Goal: Answer question/provide support: Share knowledge or assist other users

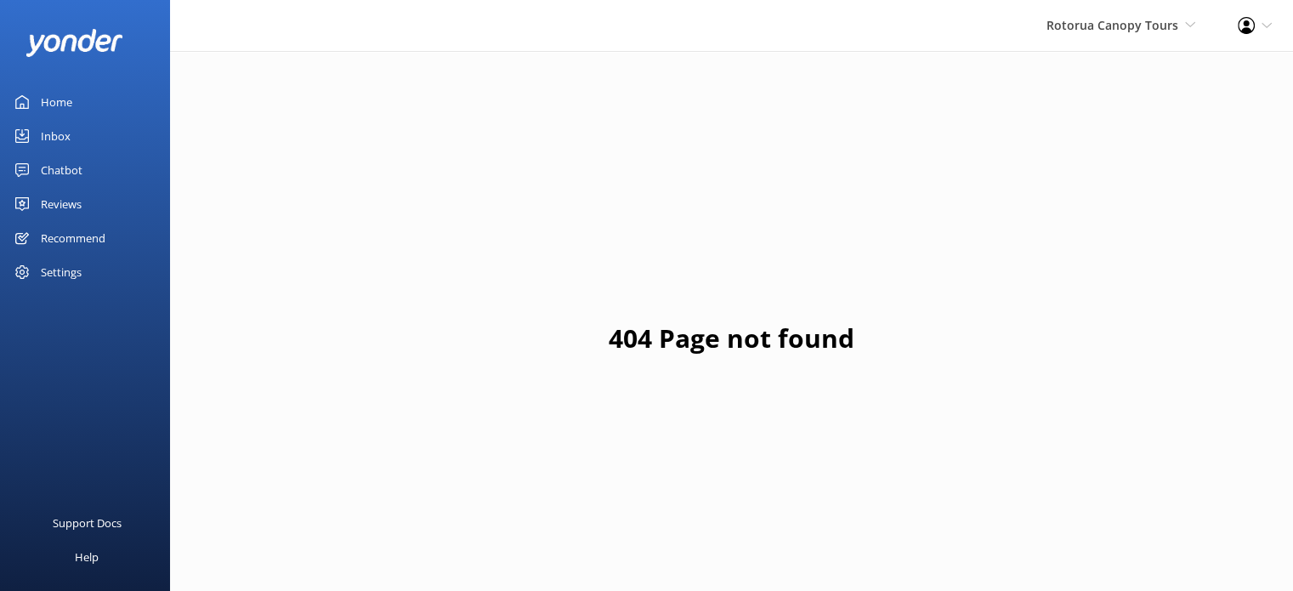
click at [65, 174] on div "Chatbot" at bounding box center [62, 170] width 42 height 34
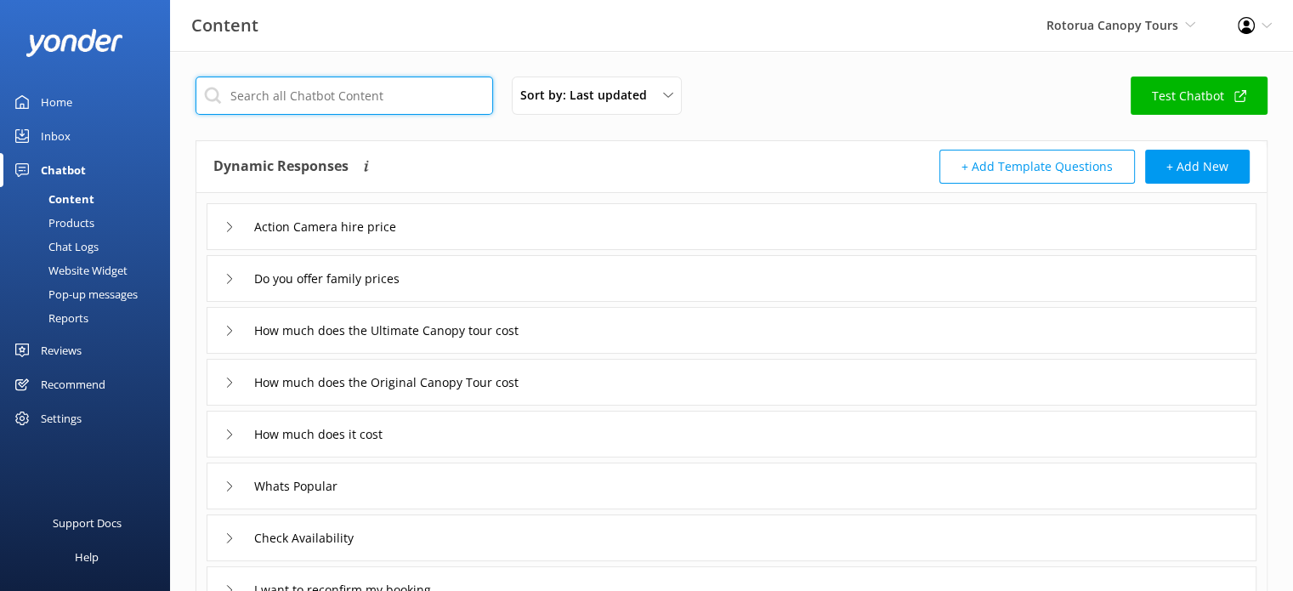
click at [398, 98] on input "text" at bounding box center [343, 95] width 297 height 38
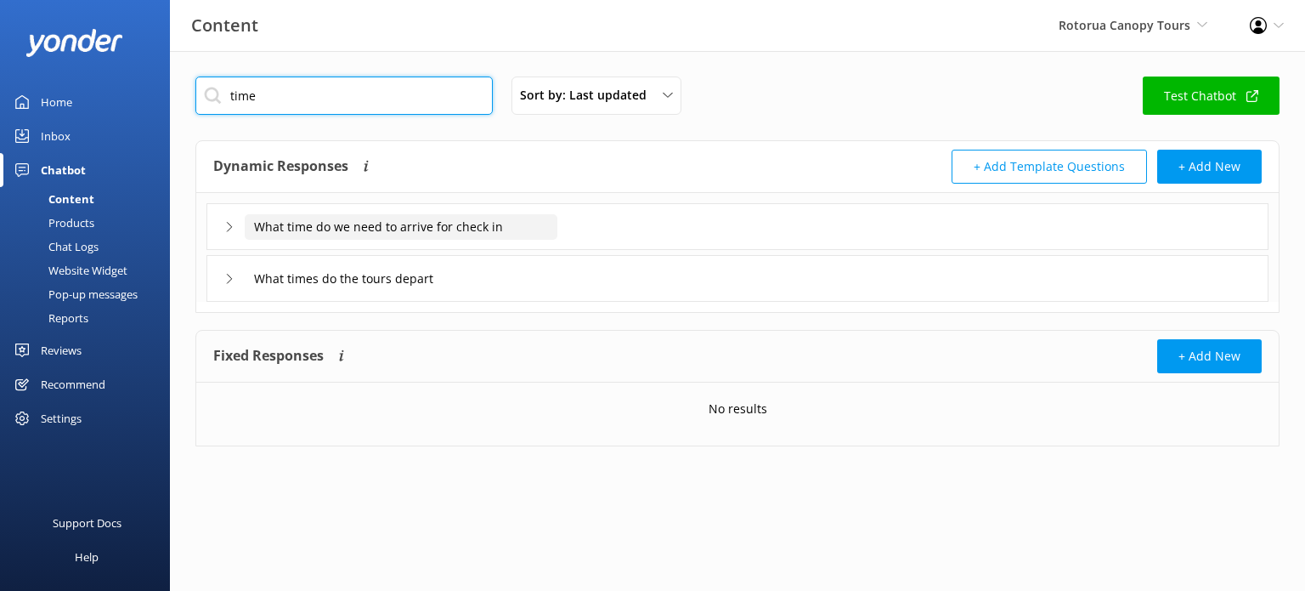
type input "time"
click at [329, 224] on input "What time do we need to arrive for check in" at bounding box center [401, 226] width 313 height 25
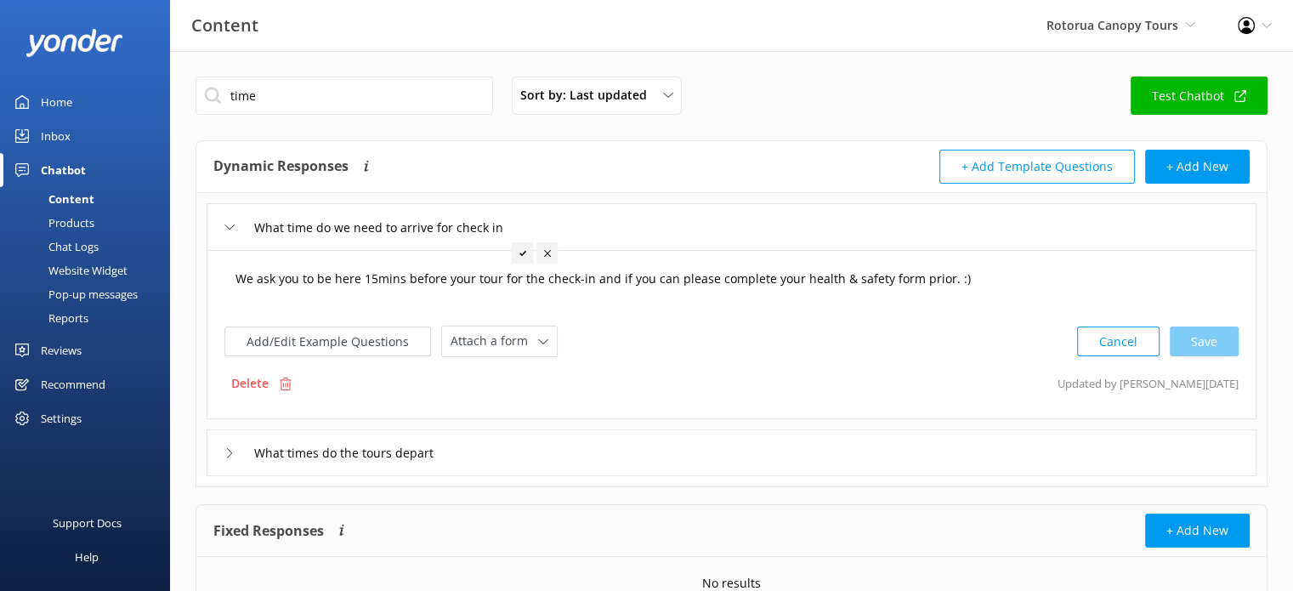
click at [371, 280] on textarea "We ask you to be here 15mins before your tour for the check-in and if you can p…" at bounding box center [731, 287] width 1011 height 53
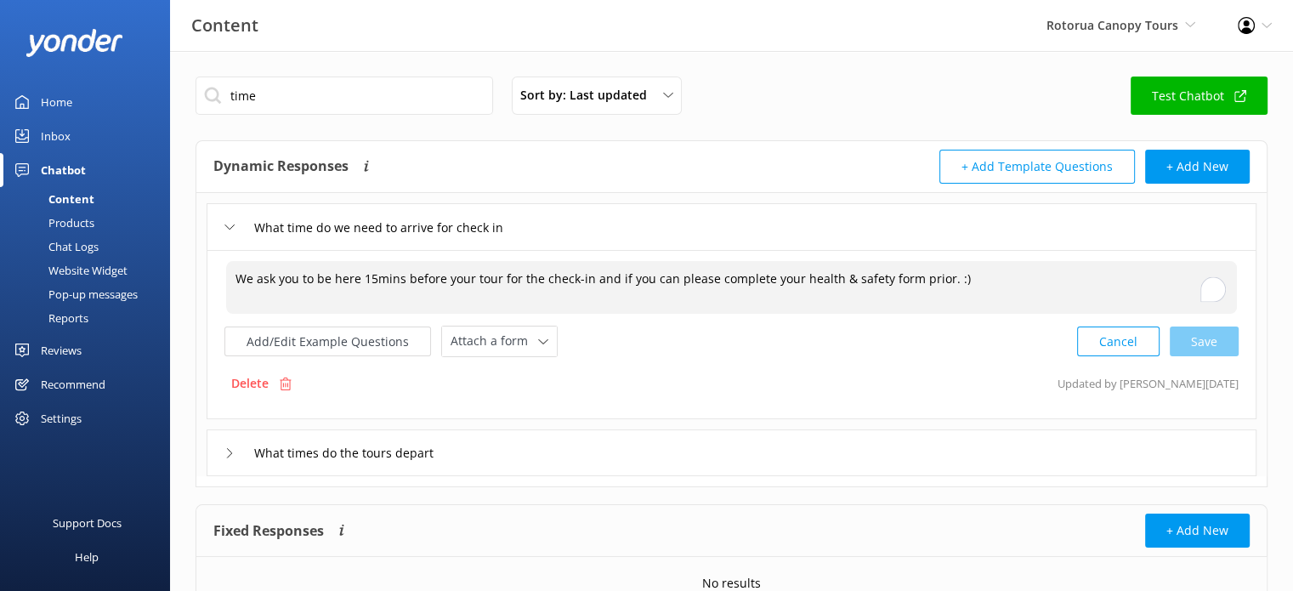
click at [367, 280] on textarea "We ask you to be here 15mins before your tour for the check-in and if you can p…" at bounding box center [731, 287] width 1011 height 53
click at [685, 281] on textarea "We ask you to be here 5 minutes before your tour for the check-in, and if you c…" at bounding box center [731, 287] width 1011 height 53
click at [1006, 286] on textarea "We ask you to be here 5 minutes before your tour for the check-in, and if you c…" at bounding box center [731, 287] width 1011 height 53
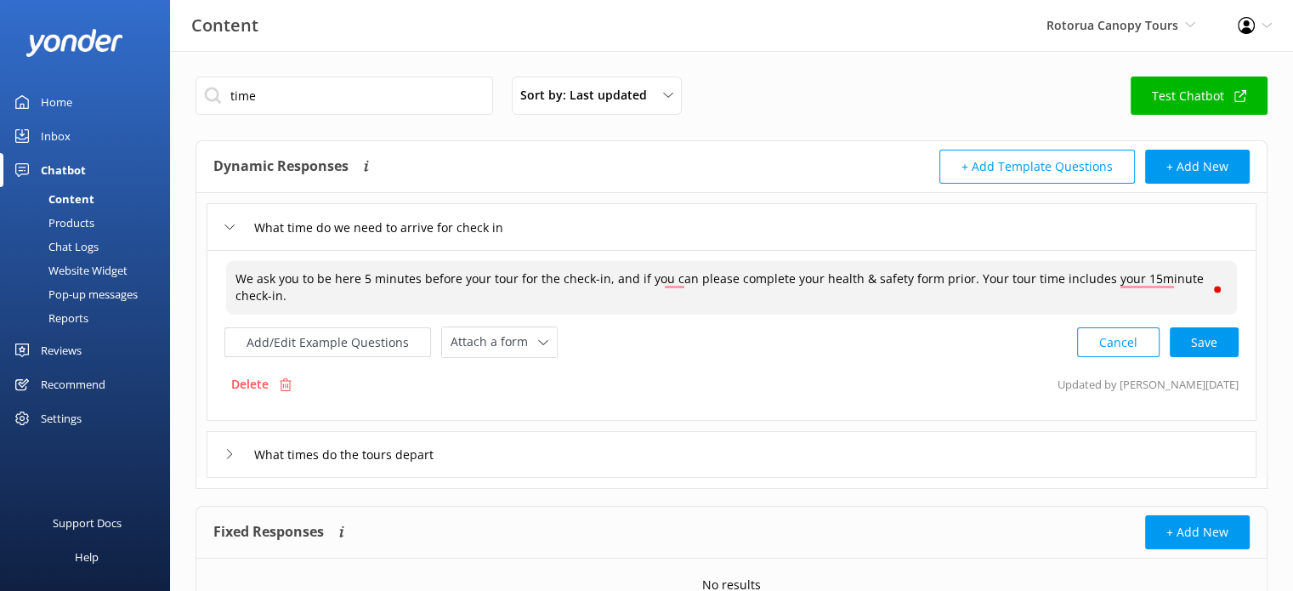
click at [360, 277] on textarea "We ask you to be here 5 minutes before your tour for the check-in, and if you c…" at bounding box center [731, 288] width 1011 height 54
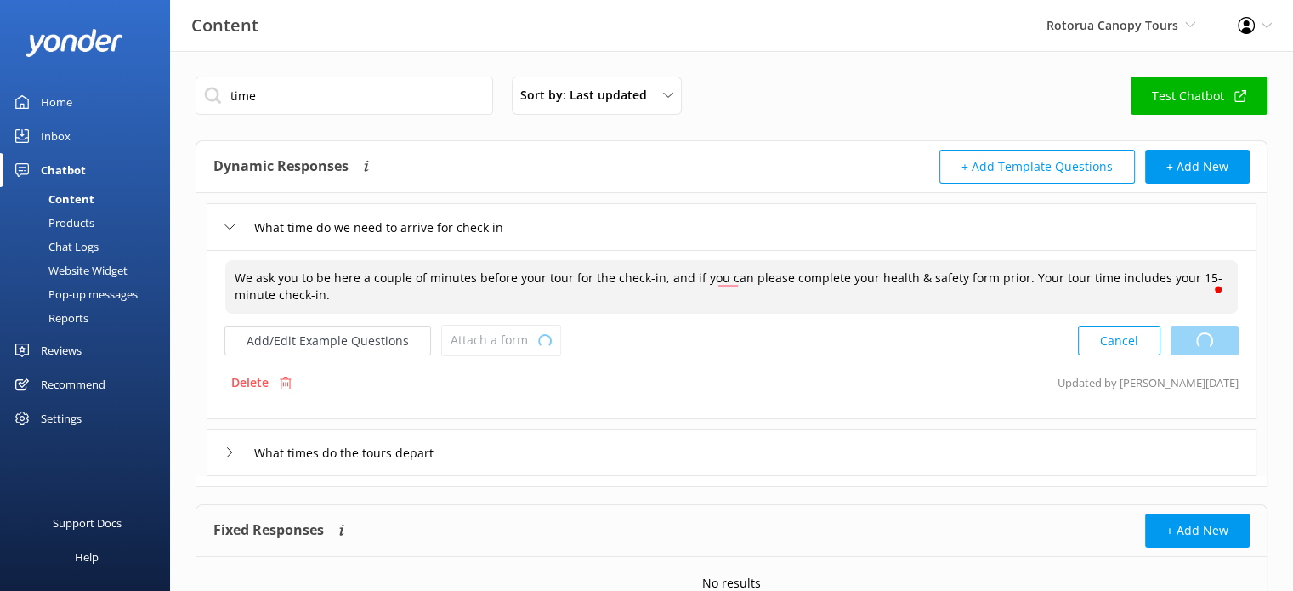
click at [1201, 339] on div "Cancel Loading.." at bounding box center [1158, 340] width 161 height 31
type textarea "We ask you to be here a couple of minutes before your tour for the check-in, an…"
click at [506, 453] on div "What times do the tours depart" at bounding box center [732, 452] width 1050 height 47
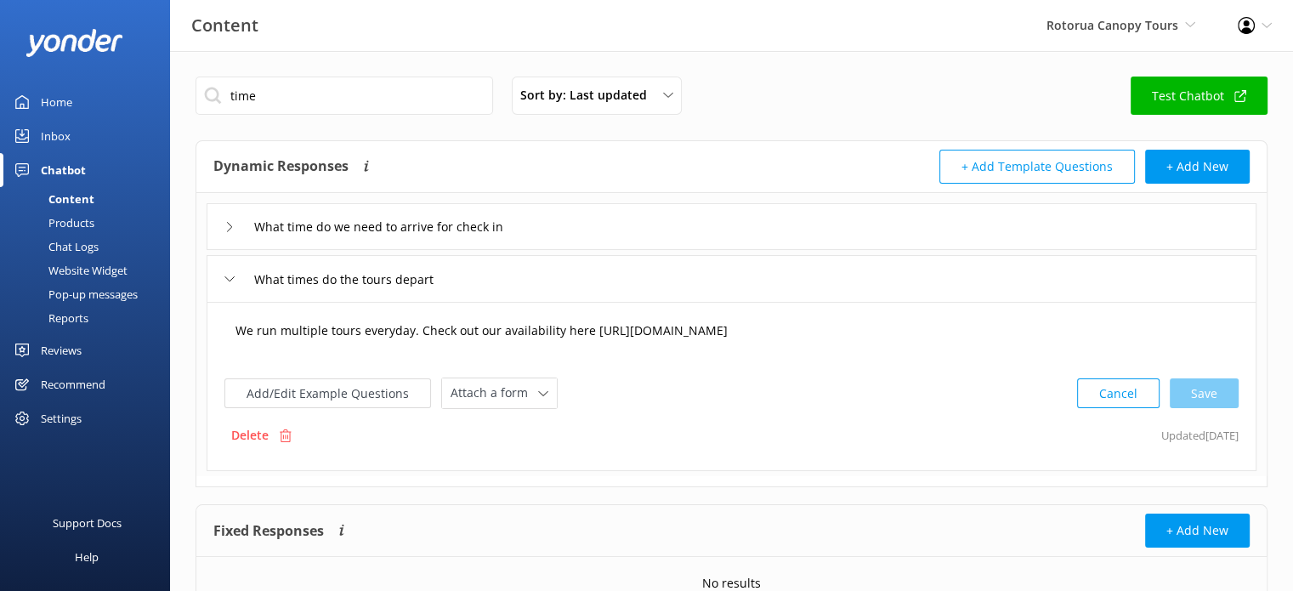
drag, startPoint x: 408, startPoint y: 334, endPoint x: 411, endPoint y: 344, distance: 10.8
click at [408, 333] on textarea "We run multiple tours everyday. Check out our availability here [URL][DOMAIN_NA…" at bounding box center [731, 339] width 1011 height 53
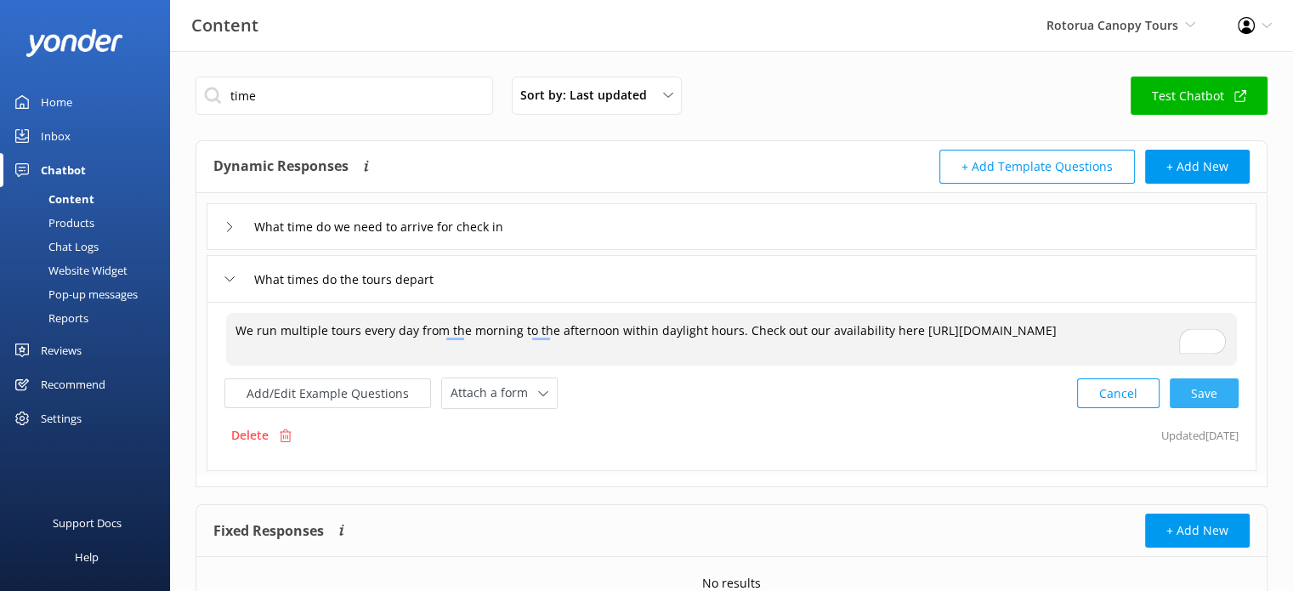
click at [1203, 391] on div "Cancel Save" at bounding box center [1157, 392] width 161 height 31
type textarea "We run multiple tours every day from the morning to the afternoon within daylig…"
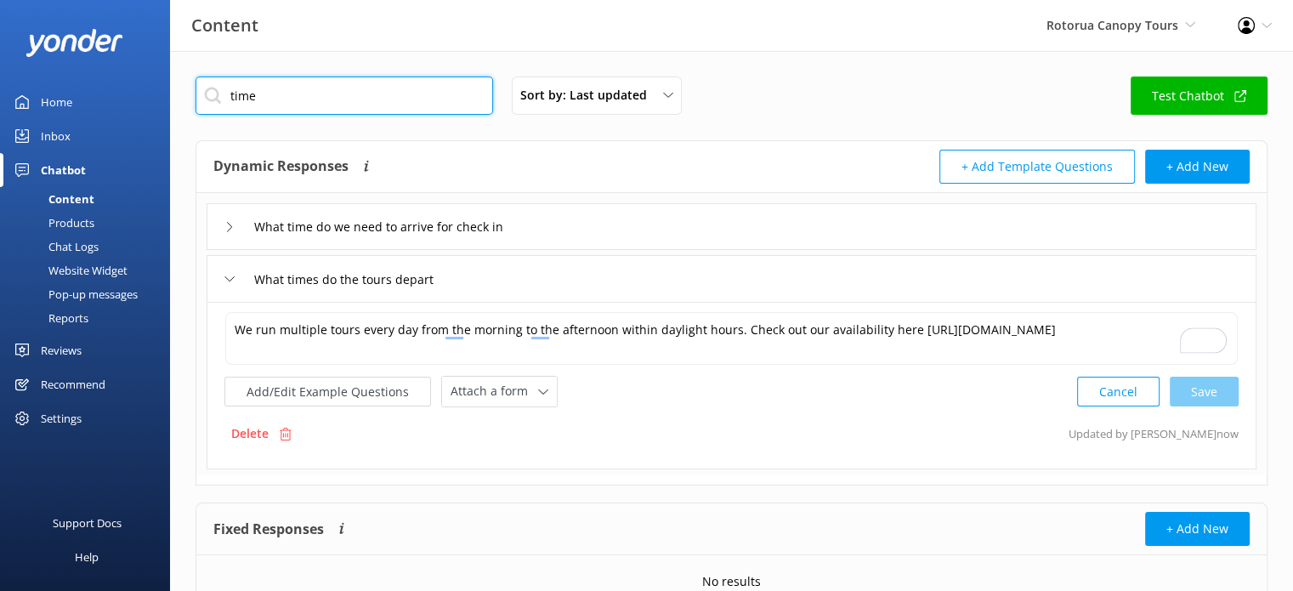
drag, startPoint x: 273, startPoint y: 93, endPoint x: 214, endPoint y: 91, distance: 58.7
click at [214, 91] on input "time" at bounding box center [343, 95] width 297 height 38
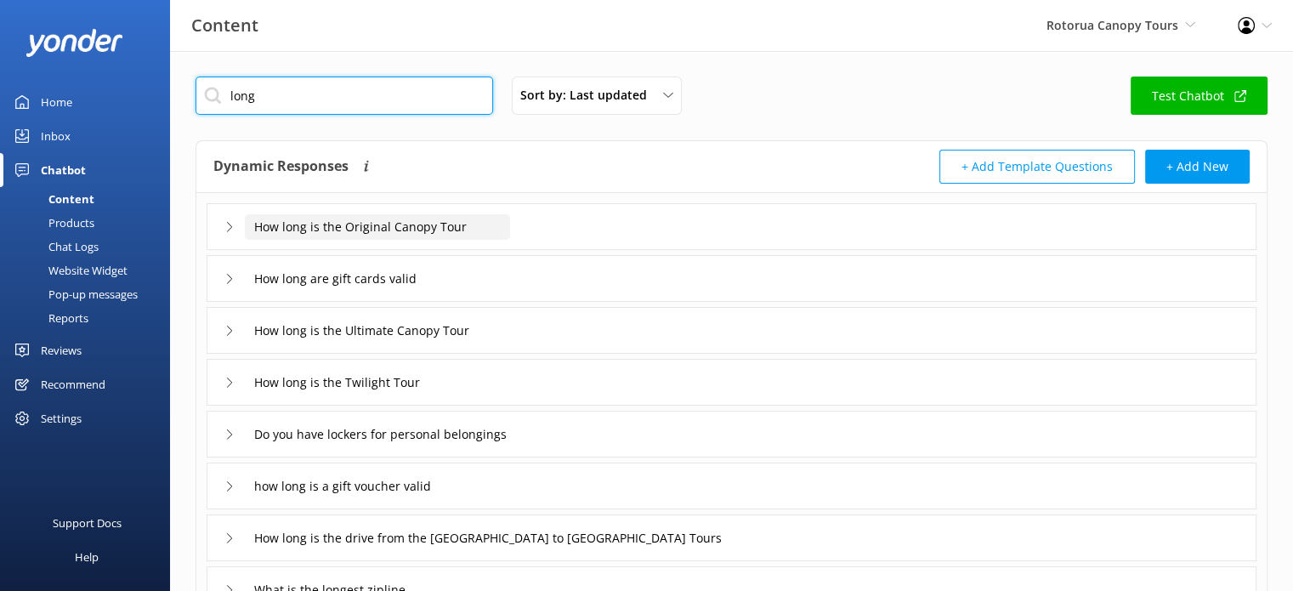
type input "long"
drag, startPoint x: 449, startPoint y: 231, endPoint x: 347, endPoint y: 239, distance: 102.3
click at [449, 231] on input "How long is the Original Canopy Tour" at bounding box center [377, 226] width 265 height 25
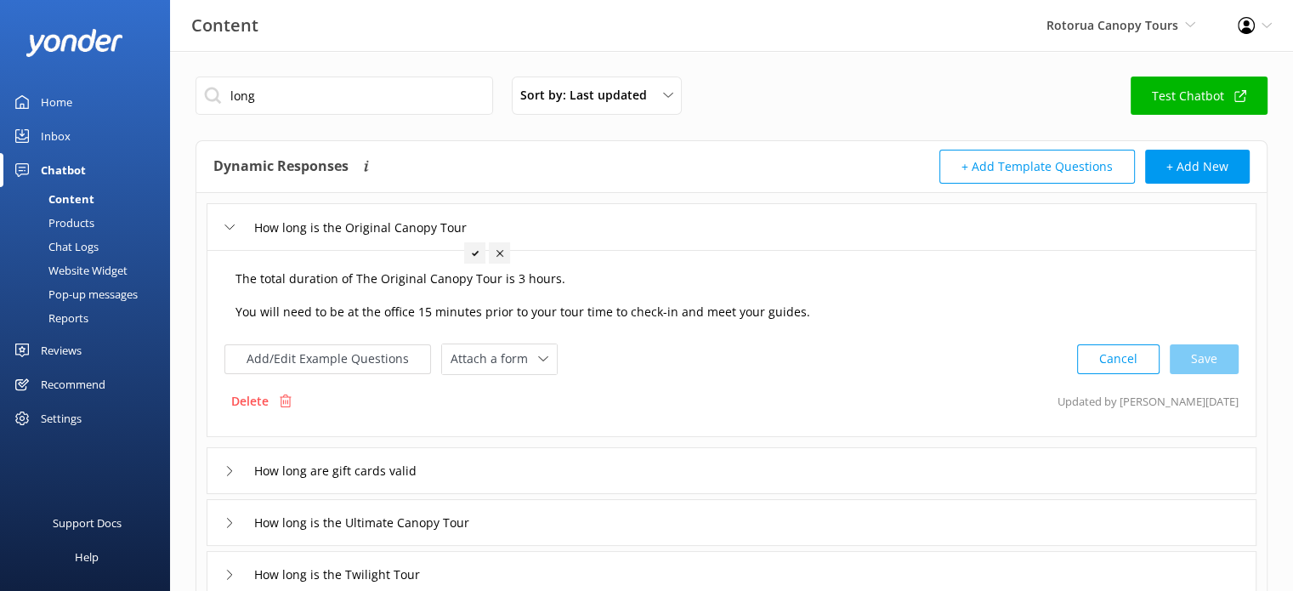
click at [516, 276] on textarea "The total duration of The Original Canopy Tour is 3 hours. You will need to be …" at bounding box center [731, 296] width 1011 height 71
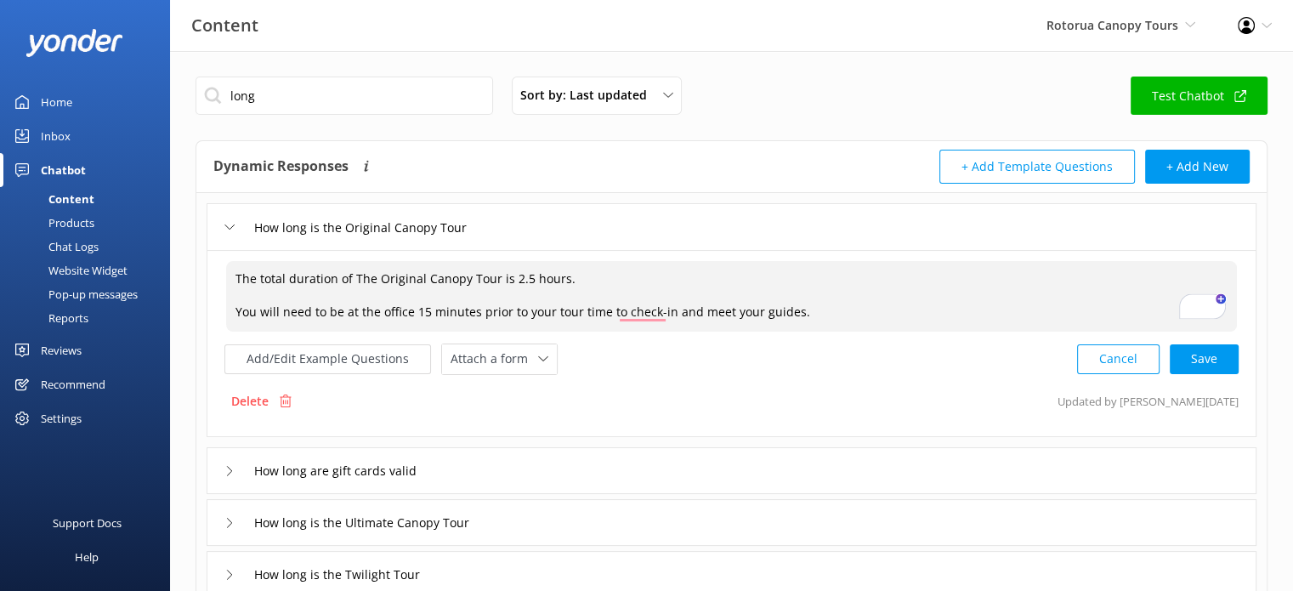
click at [420, 311] on textarea "The total duration of The Original Canopy Tour is 2.5 hours. You will need to b…" at bounding box center [731, 296] width 1011 height 71
click at [231, 314] on html "Content Rotorua Canopy Tours Rotorua Canopy Tours Million Dollar Cruise Profile…" at bounding box center [646, 500] width 1293 height 1001
drag, startPoint x: 354, startPoint y: 309, endPoint x: 307, endPoint y: 310, distance: 47.6
click at [307, 310] on textarea "The total duration of The Original Canopy Tour is 2.5 hours. Please be at the o…" at bounding box center [731, 296] width 1011 height 71
drag, startPoint x: 594, startPoint y: 314, endPoint x: 533, endPoint y: 312, distance: 61.2
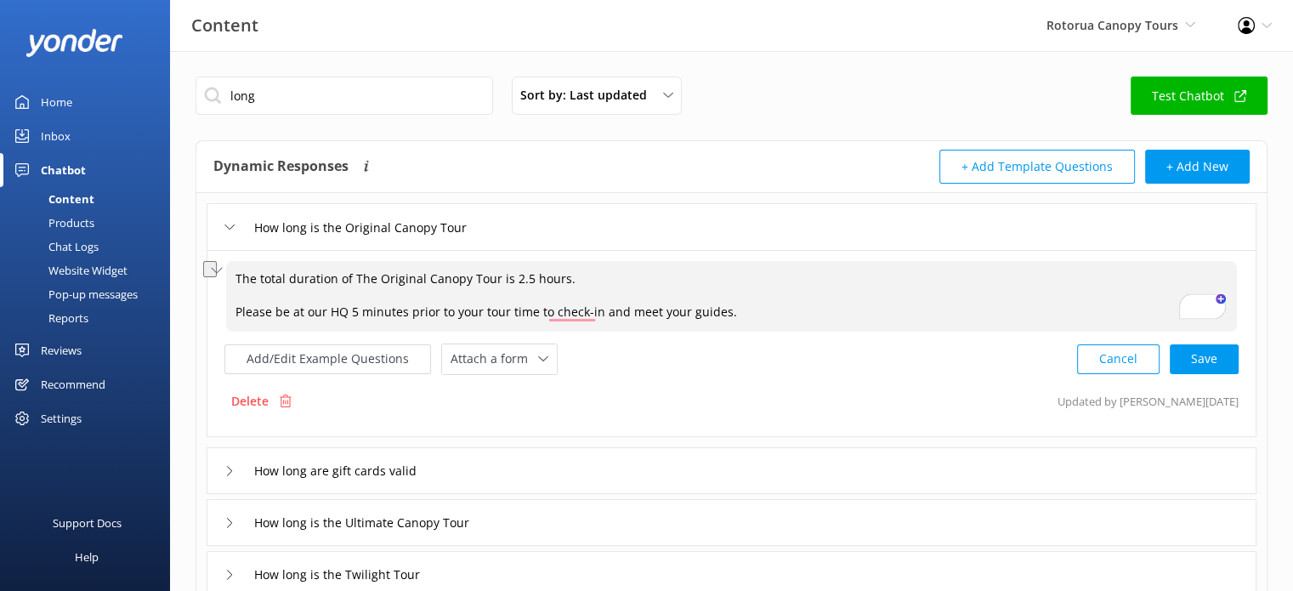
click at [533, 312] on textarea "The total duration of The Original Canopy Tour is 2.5 hours. Please be at our H…" at bounding box center [731, 296] width 1011 height 71
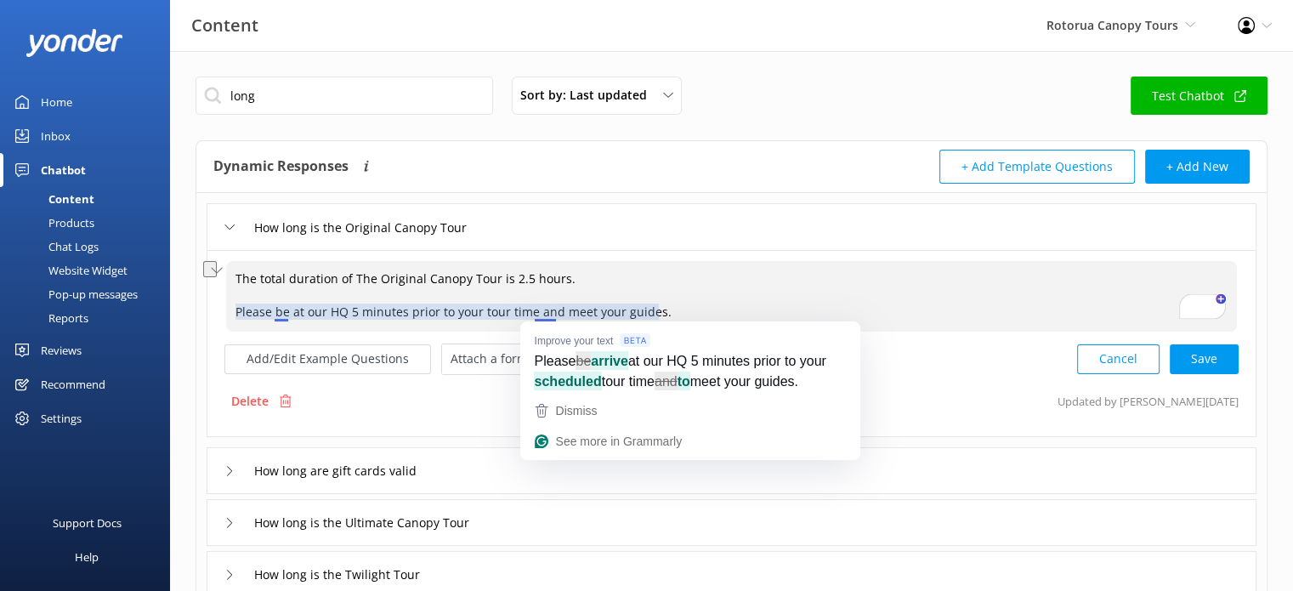
drag, startPoint x: 648, startPoint y: 315, endPoint x: 533, endPoint y: 316, distance: 115.6
click at [533, 316] on textarea "The total duration of The Original Canopy Tour is 2.5 hours. Please be at our H…" at bounding box center [731, 296] width 1011 height 71
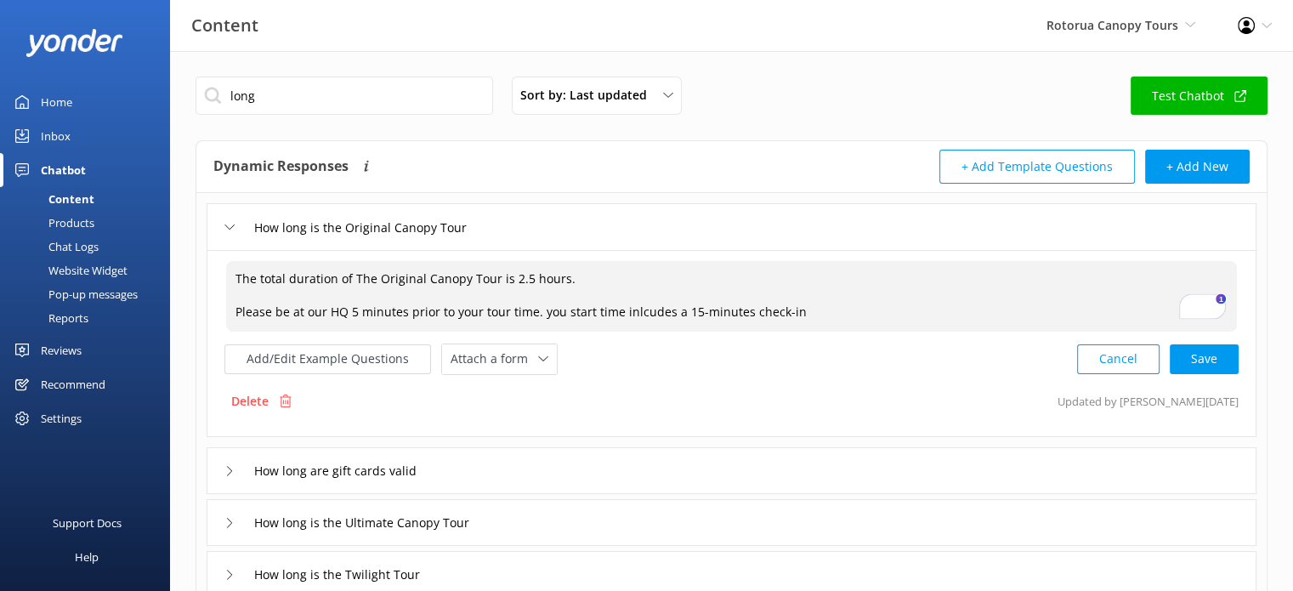
click at [856, 309] on textarea "The total duration of The Original Canopy Tour is 2.5 hours. Please be at our H…" at bounding box center [731, 296] width 1011 height 71
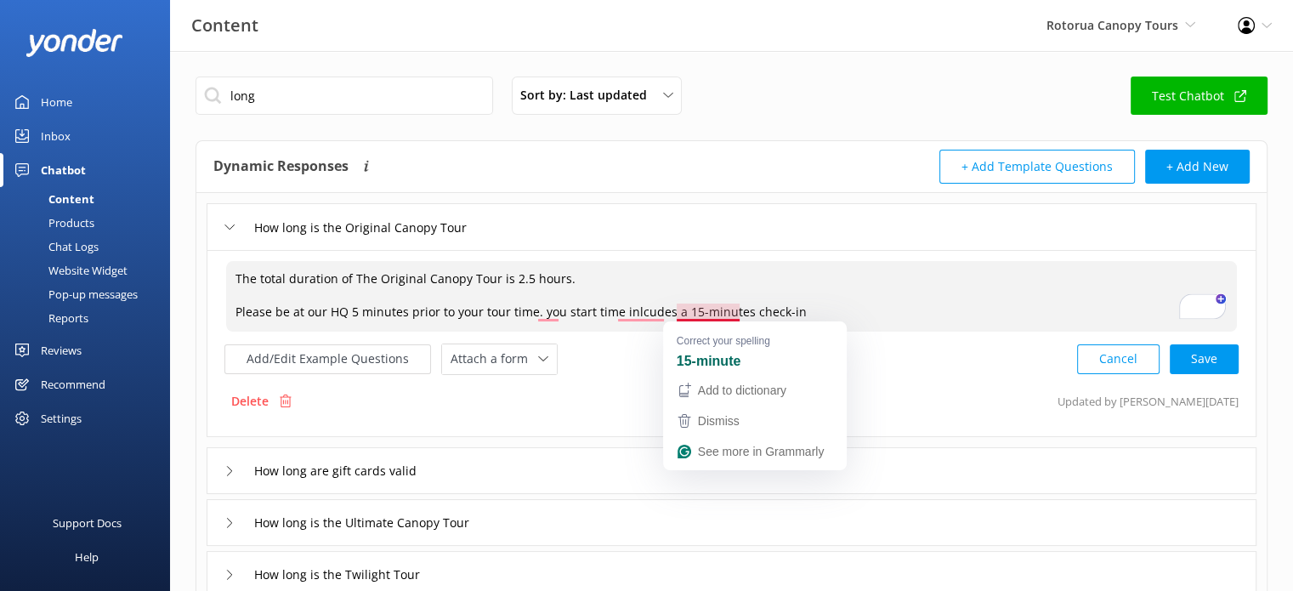
click at [724, 318] on textarea "The total duration of The Original Canopy Tour is 2.5 hours. Please be at our H…" at bounding box center [731, 296] width 1011 height 71
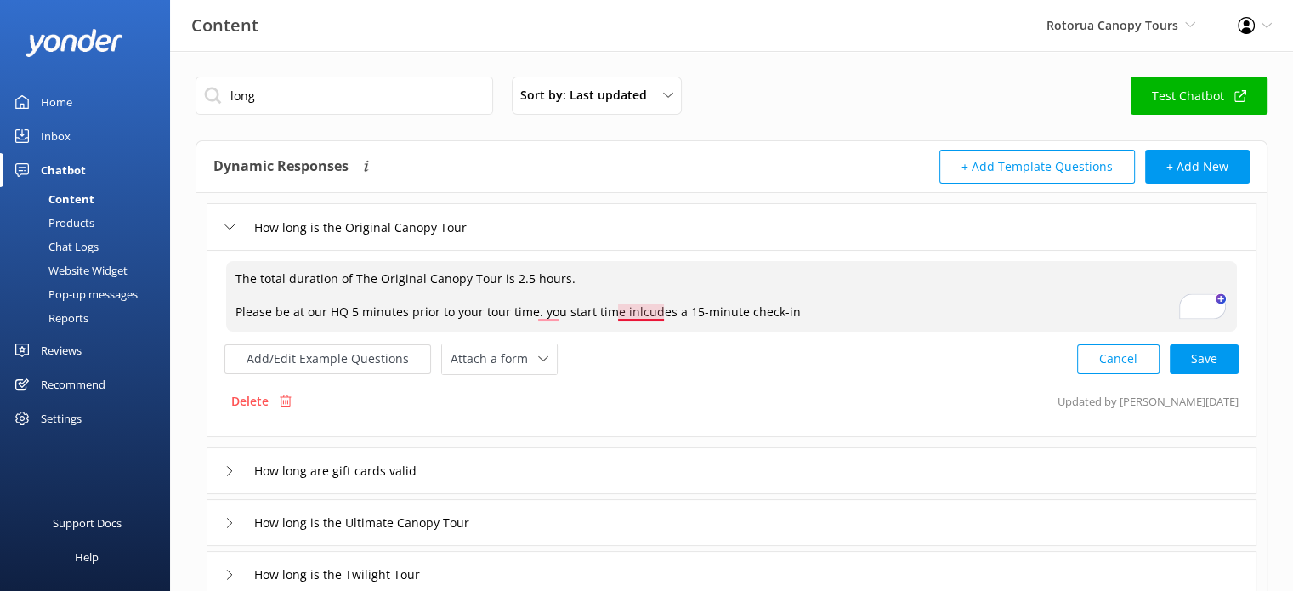
click at [639, 310] on textarea "The total duration of The Original Canopy Tour is 2.5 hours. Please be at our H…" at bounding box center [731, 296] width 1011 height 71
click at [1196, 360] on div "Cancel Save" at bounding box center [1157, 358] width 161 height 31
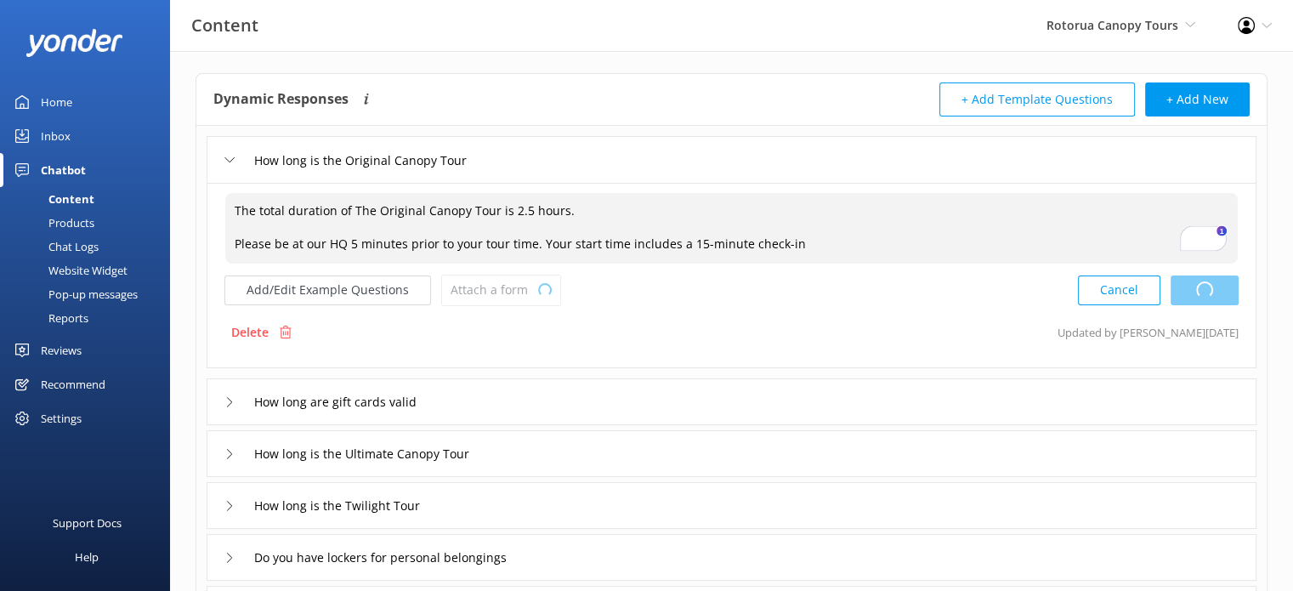
scroll to position [85, 0]
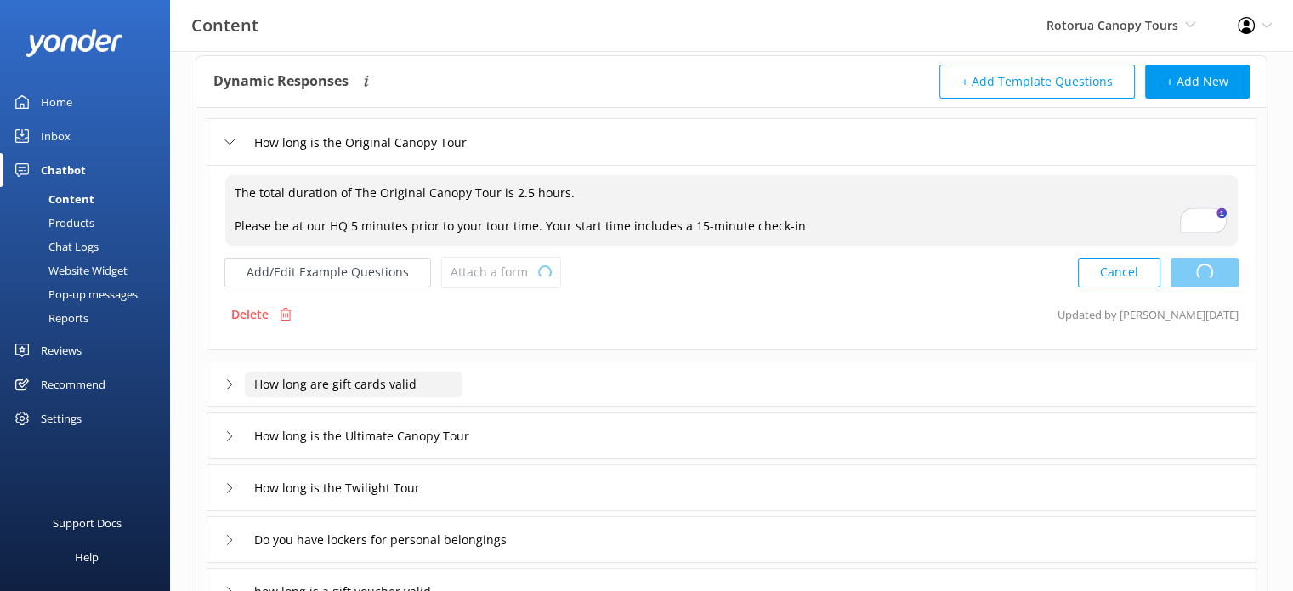
type textarea "The total duration of The Original Canopy Tour is 2.5 hours. Please be at our H…"
click at [385, 382] on input "How long are gift cards valid" at bounding box center [354, 383] width 218 height 25
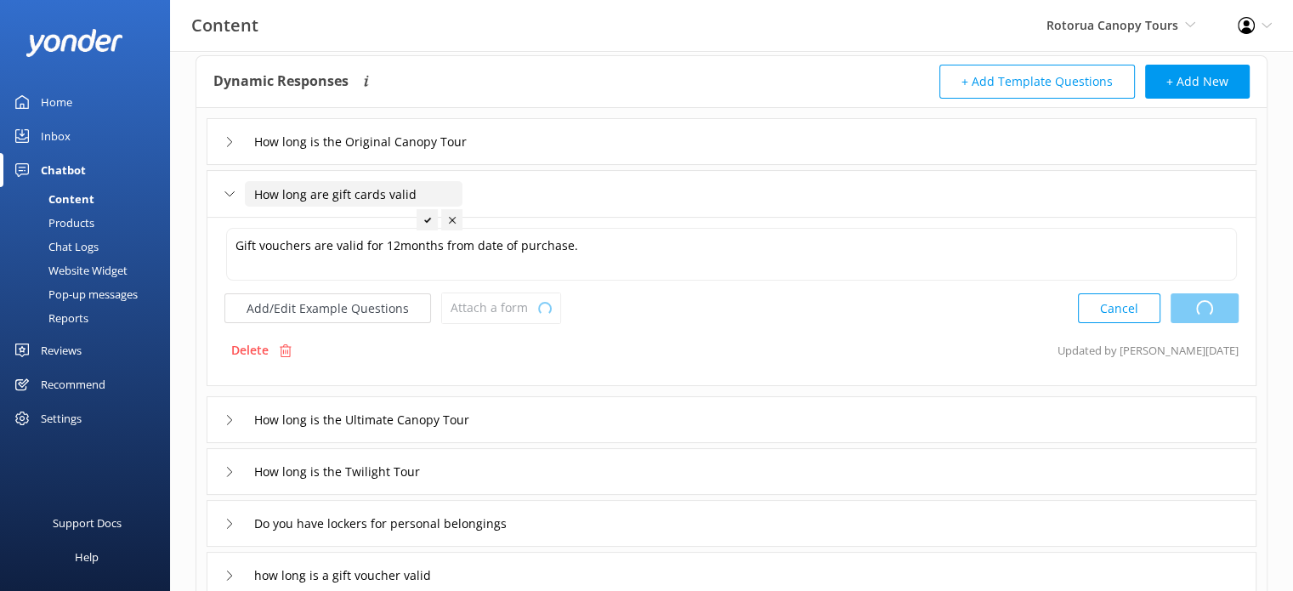
type textarea "The total duration of The Original Canopy Tour is 2.5 hours. Please be at our H…"
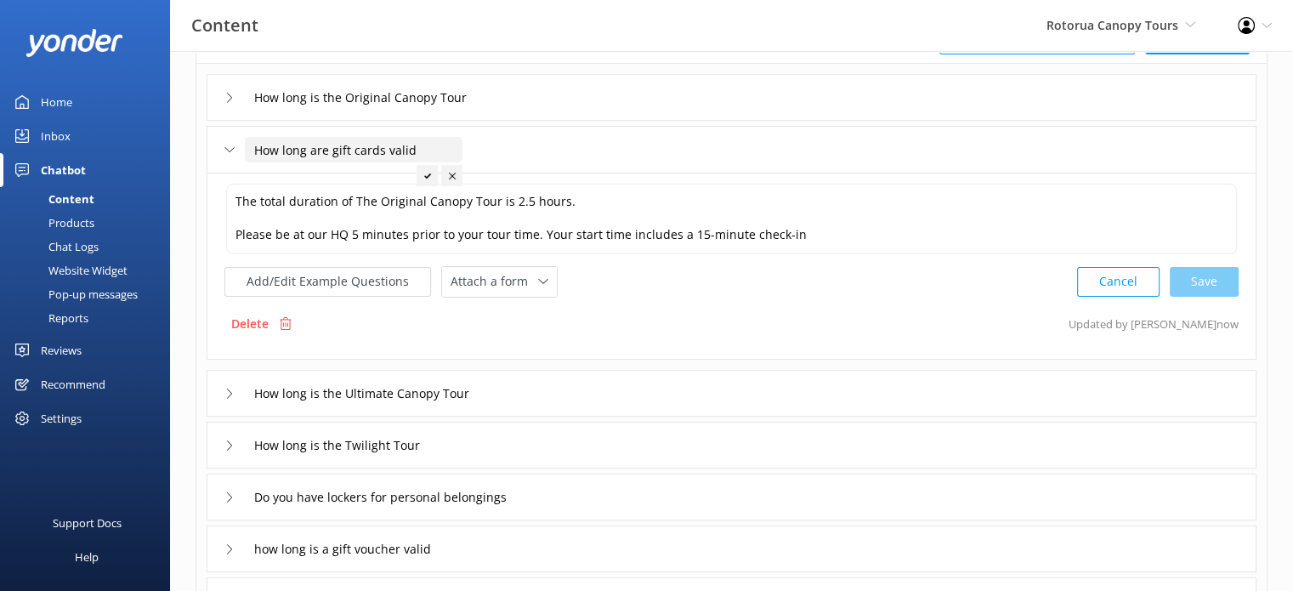
scroll to position [170, 0]
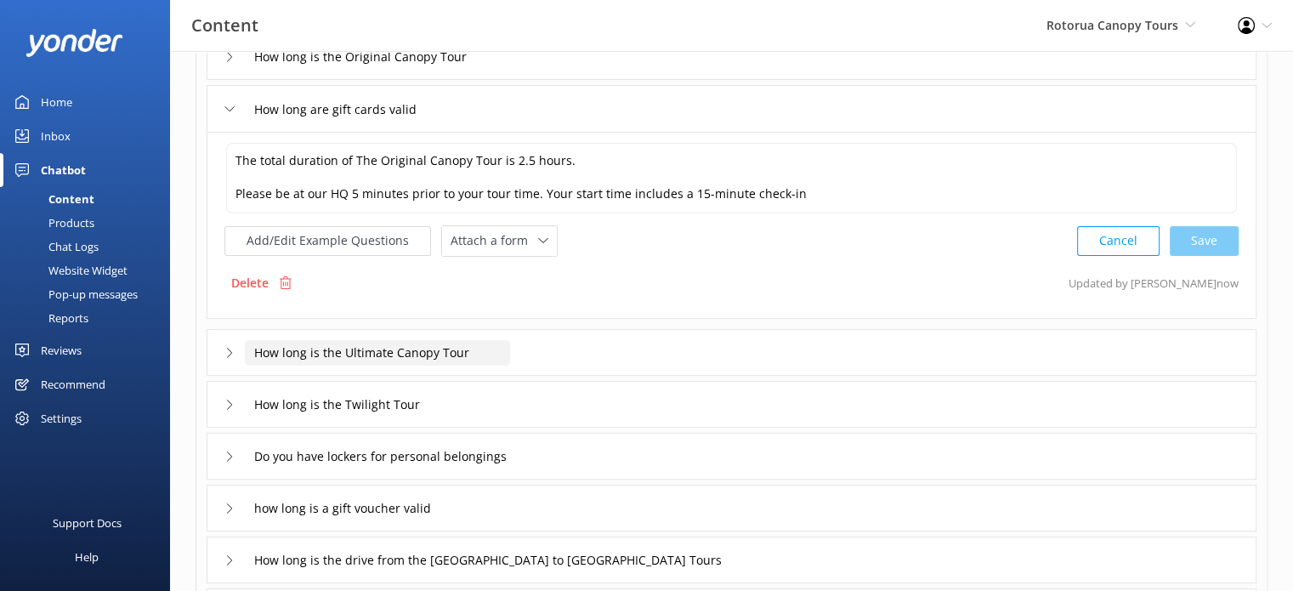
click at [361, 360] on input "How long is the Ultimate Canopy Tour" at bounding box center [377, 352] width 265 height 25
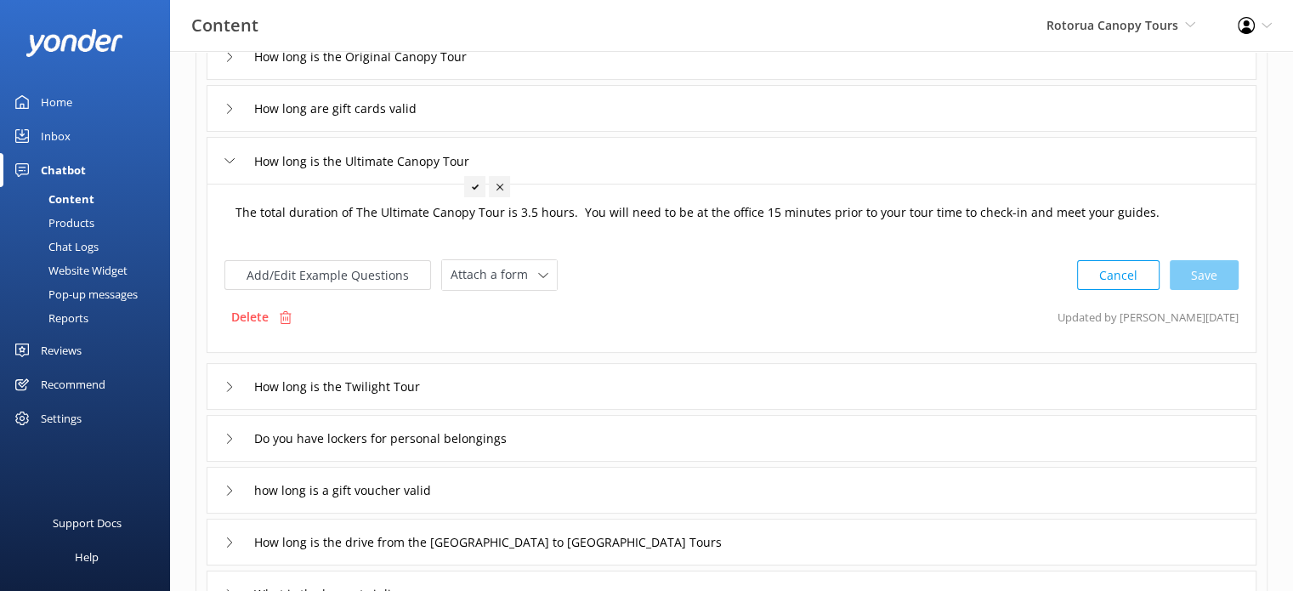
click at [528, 212] on textarea "The total duration of The Ultimate Canopy Tour is 3.5 hours. You will need to b…" at bounding box center [731, 221] width 1011 height 53
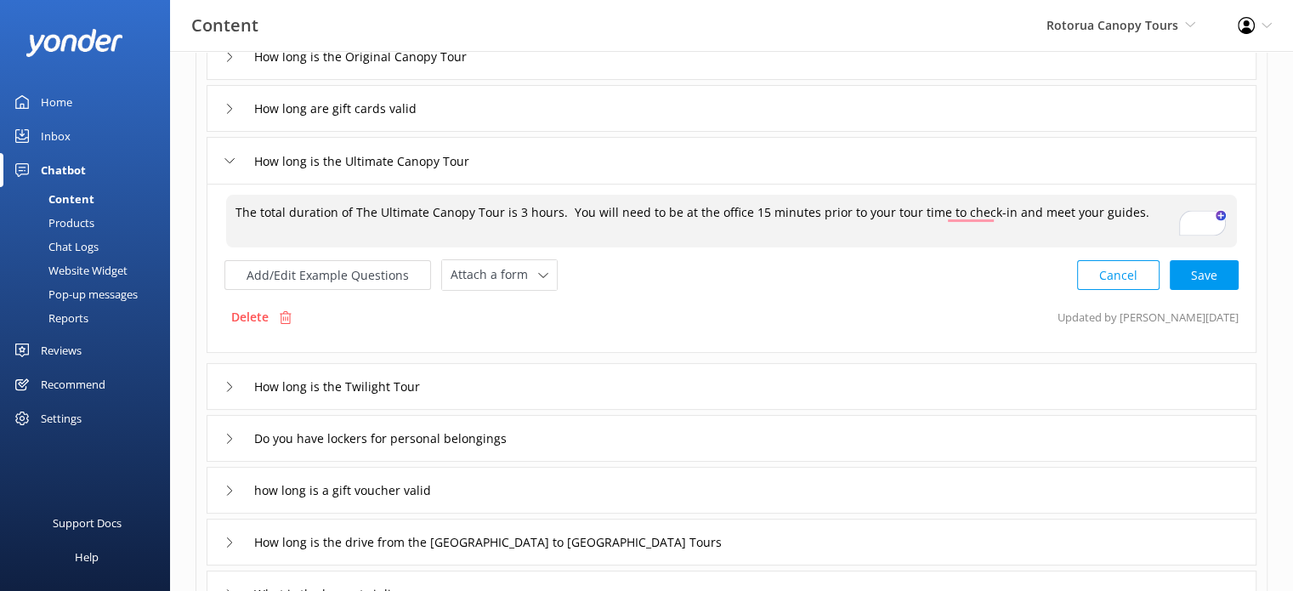
click at [745, 208] on textarea "The total duration of The Ultimate Canopy Tour is 3 hours. You will need to be …" at bounding box center [731, 221] width 1011 height 53
drag, startPoint x: 736, startPoint y: 210, endPoint x: 564, endPoint y: 213, distance: 171.7
click at [564, 213] on textarea "The total duration of The Ultimate Canopy Tour is 3 hours. You will need to be …" at bounding box center [731, 221] width 1011 height 53
click at [835, 220] on textarea "The total duration of The Ultimate Canopy Tour is 3 hours. Please be at our HQ …" at bounding box center [731, 221] width 1011 height 53
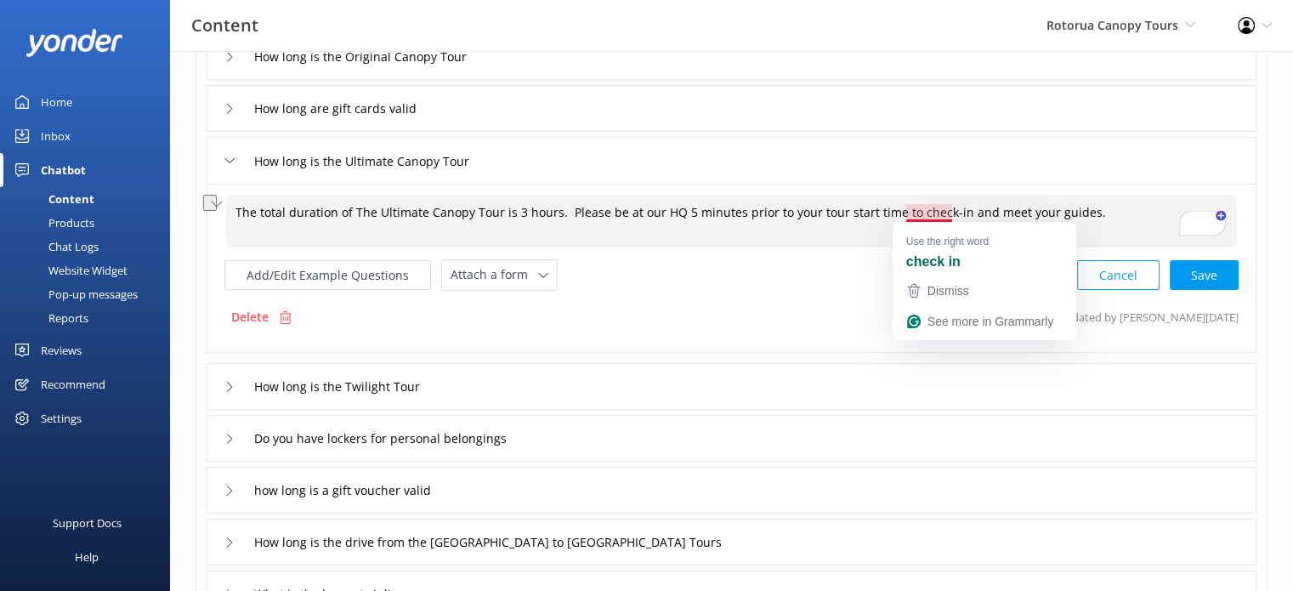
drag, startPoint x: 1084, startPoint y: 214, endPoint x: 884, endPoint y: 214, distance: 200.6
click at [884, 213] on textarea "The total duration of The Ultimate Canopy Tour is 3 hours. Please be at our HQ …" at bounding box center [731, 221] width 1011 height 53
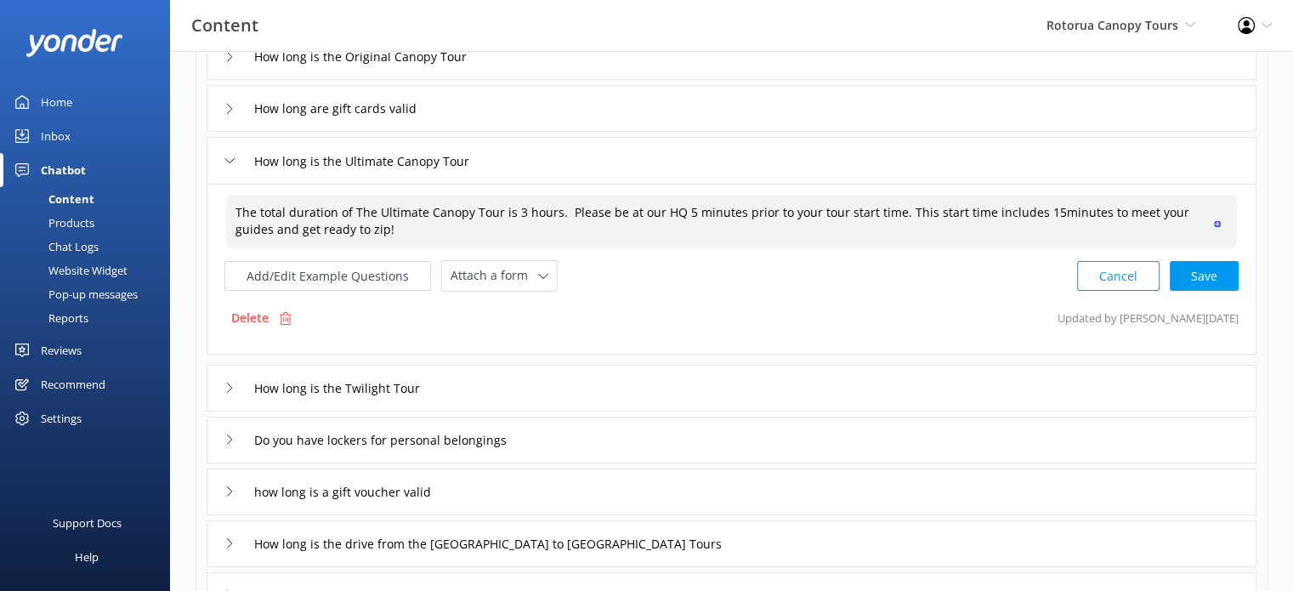
click at [1039, 213] on textarea "The total duration of The Ultimate Canopy Tour is 3 hours. Please be at our HQ …" at bounding box center [731, 222] width 1011 height 54
click at [1220, 275] on div "Cancel Save" at bounding box center [1157, 275] width 161 height 31
type textarea "The total duration of The Ultimate Canopy Tour is 3 hours. Please be at our HQ …"
click at [402, 389] on input "How long is the Twilight Tour" at bounding box center [354, 385] width 218 height 25
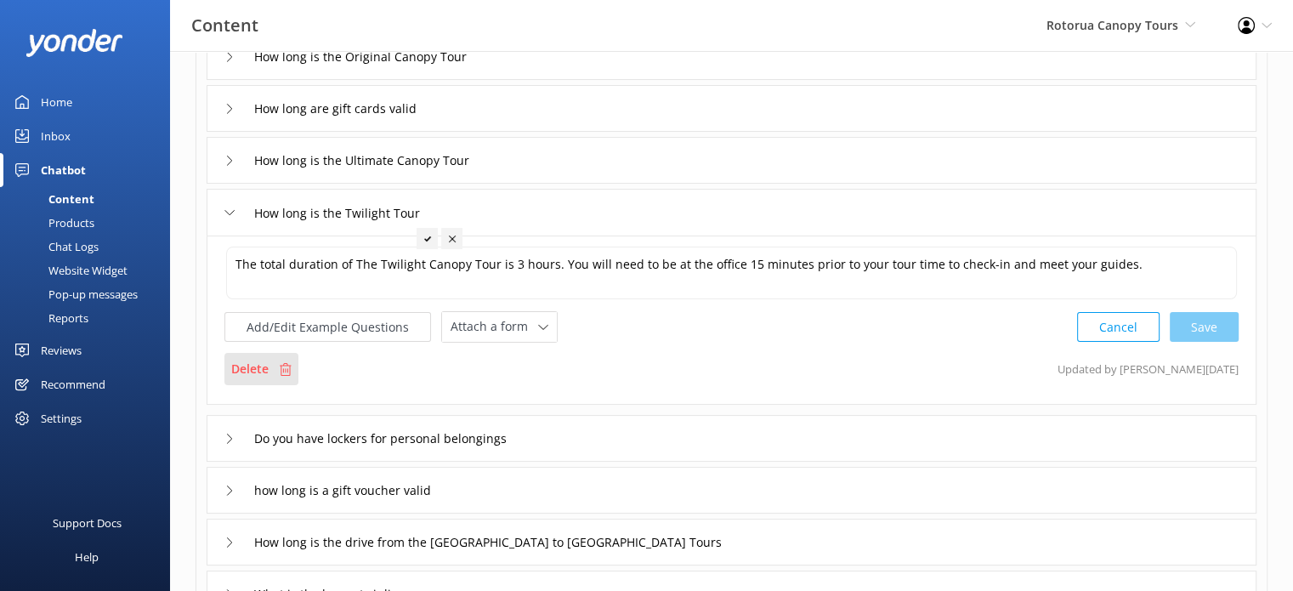
click at [282, 366] on use at bounding box center [286, 369] width 12 height 13
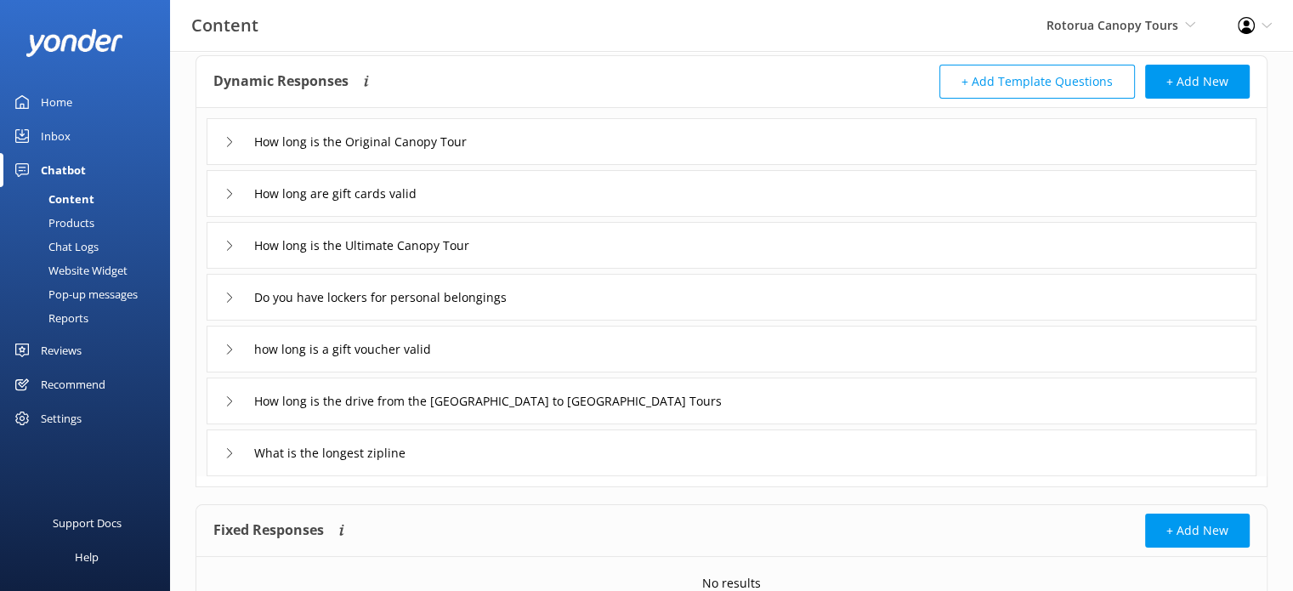
scroll to position [165, 0]
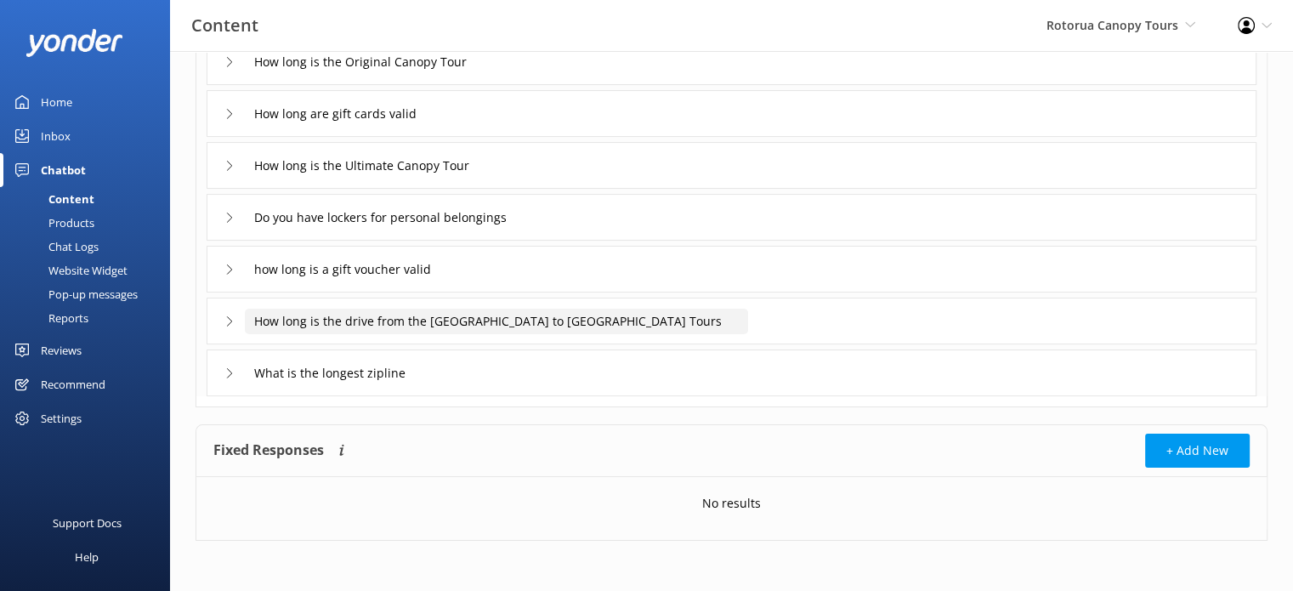
click at [605, 326] on input "How long is the drive from the [GEOGRAPHIC_DATA] to [GEOGRAPHIC_DATA] Tours" at bounding box center [496, 321] width 503 height 25
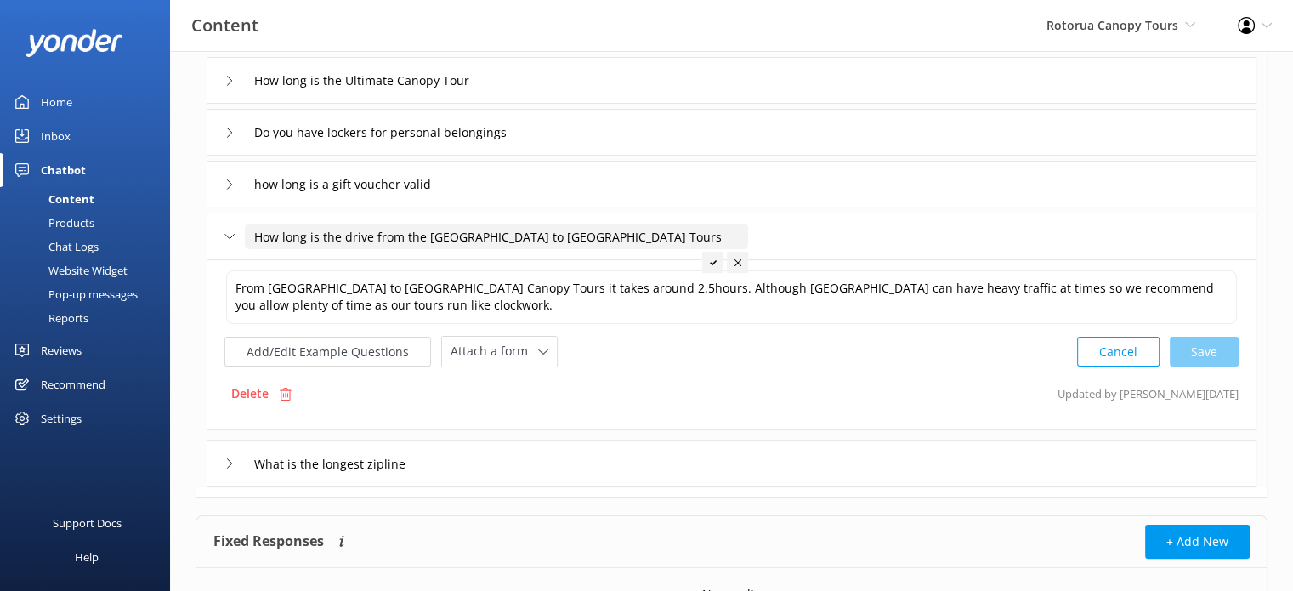
scroll to position [335, 0]
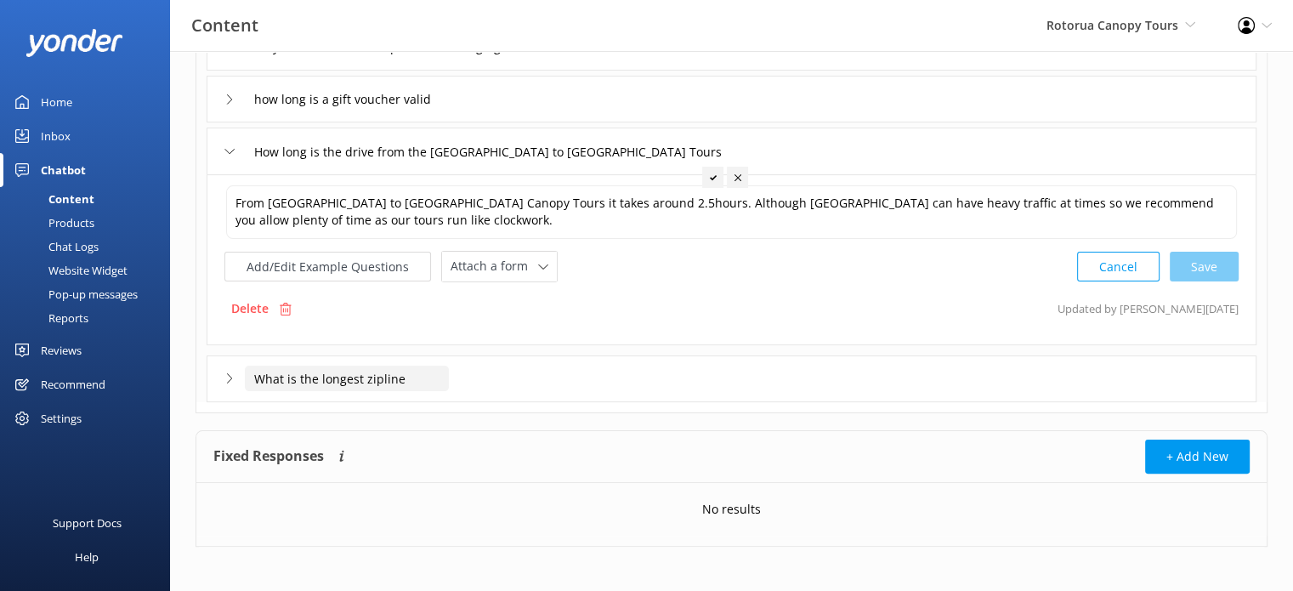
click at [439, 380] on input "What is the longest zipline" at bounding box center [347, 377] width 204 height 25
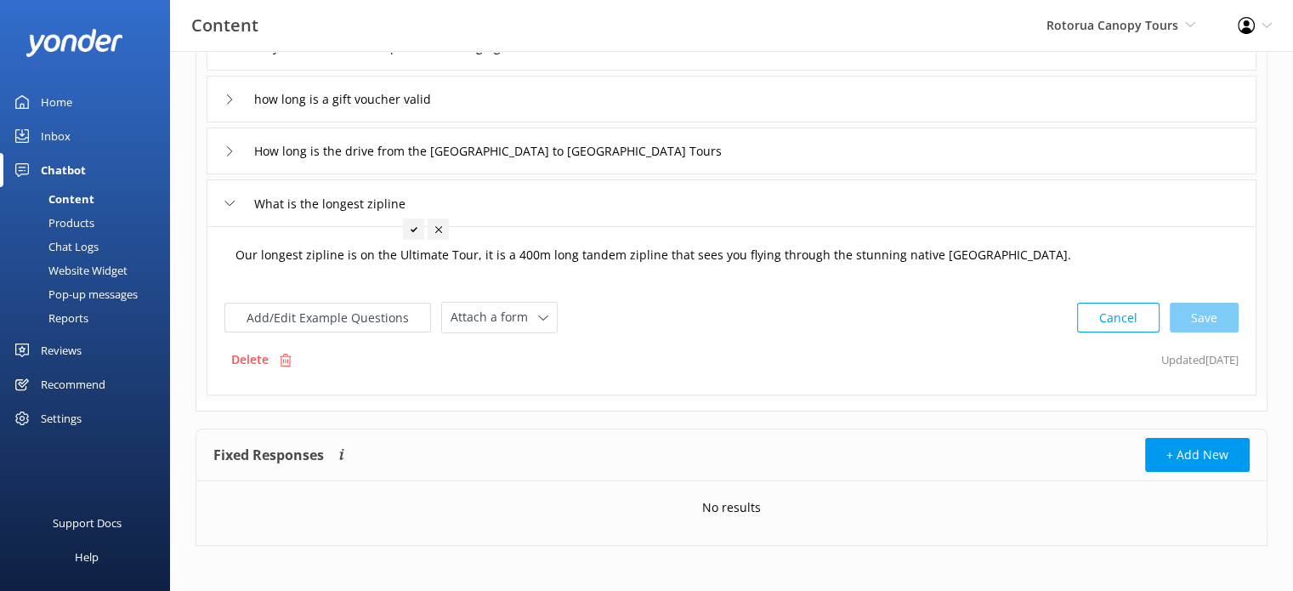
click at [1027, 255] on textarea "Our longest zipline is on the Ultimate Tour, it is a 400m long tandem zipline t…" at bounding box center [731, 263] width 1011 height 53
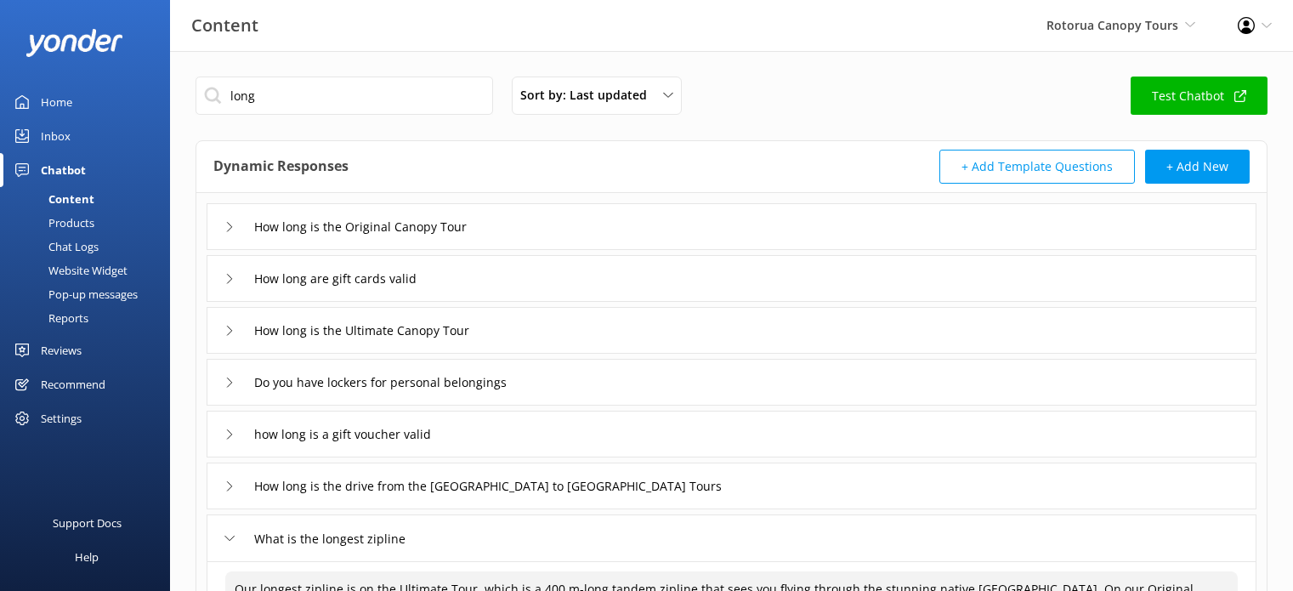
scroll to position [252, 0]
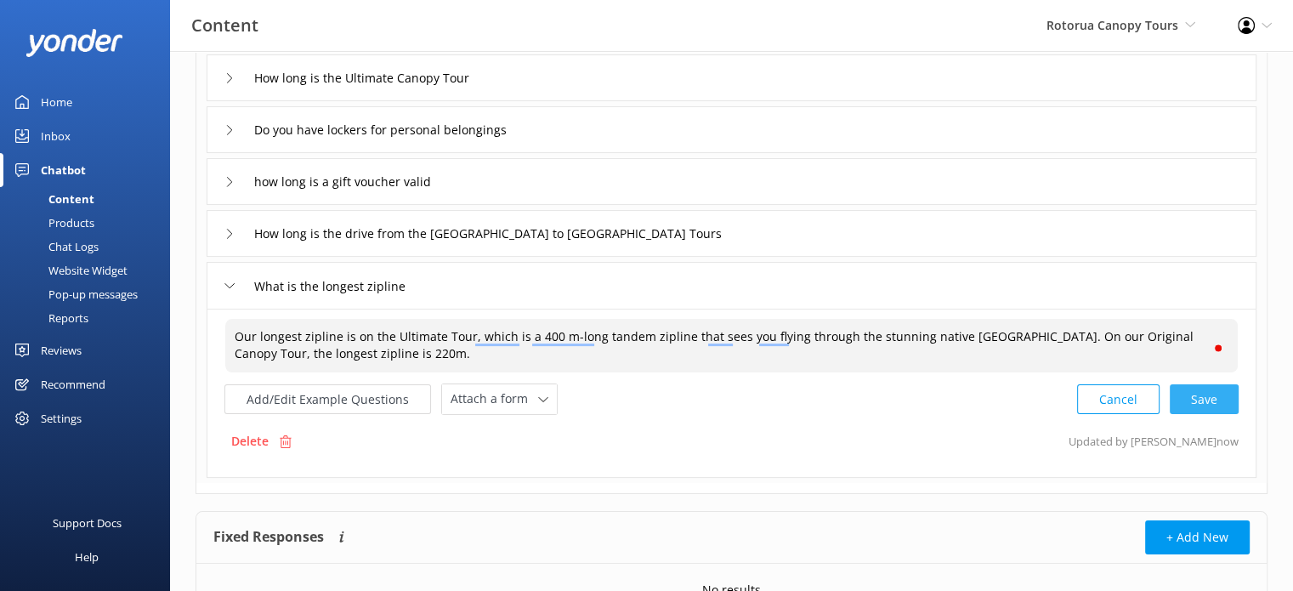
click at [1220, 398] on div "Cancel Save" at bounding box center [1157, 398] width 161 height 31
type textarea "Our longest zipline is on the Ultimate Tour, which is a 400 m-long tandem zipli…"
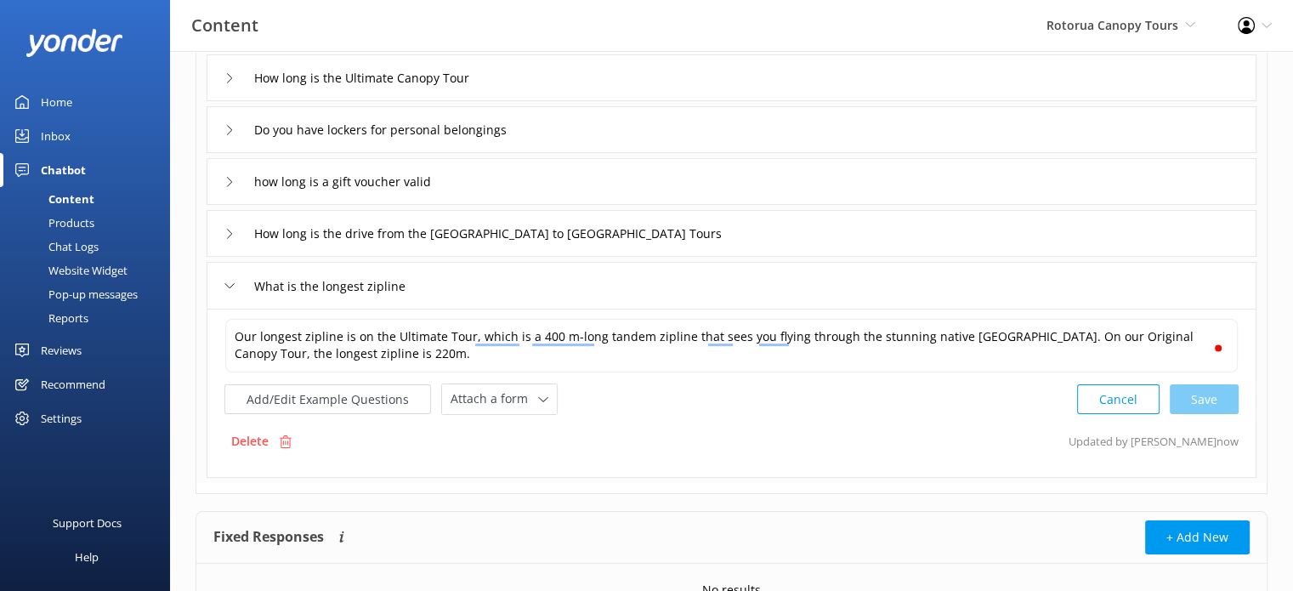
click at [233, 285] on icon at bounding box center [229, 285] width 10 height 10
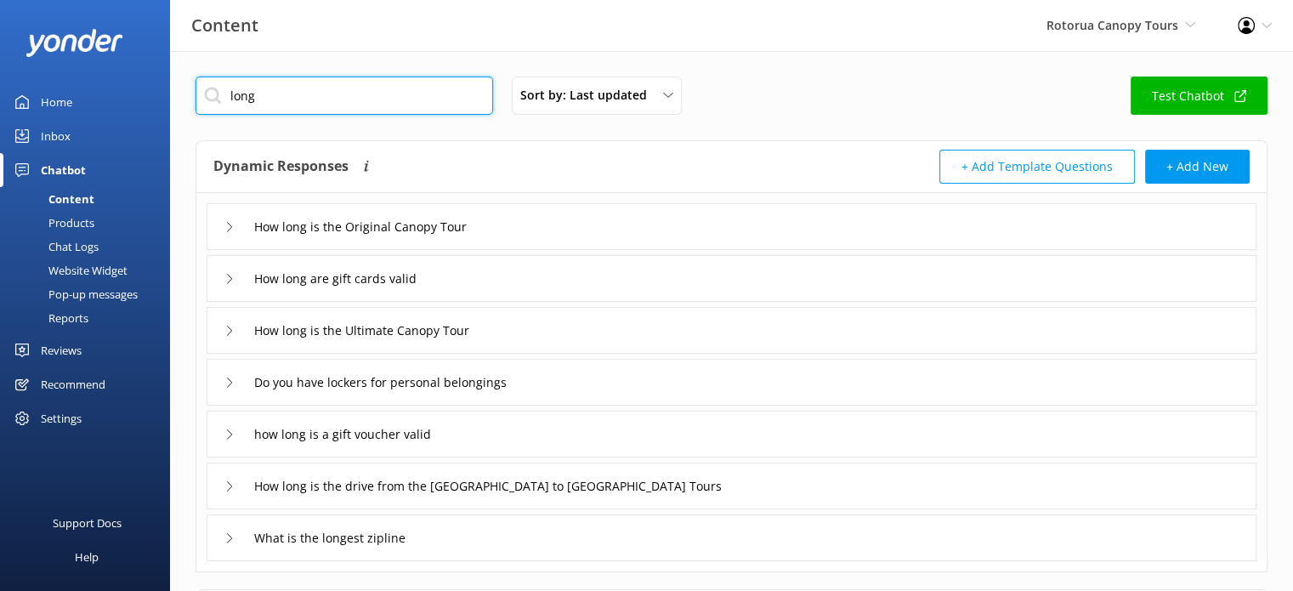
drag, startPoint x: 275, startPoint y: 100, endPoint x: 219, endPoint y: 100, distance: 56.1
click at [219, 100] on input "long" at bounding box center [343, 95] width 297 height 38
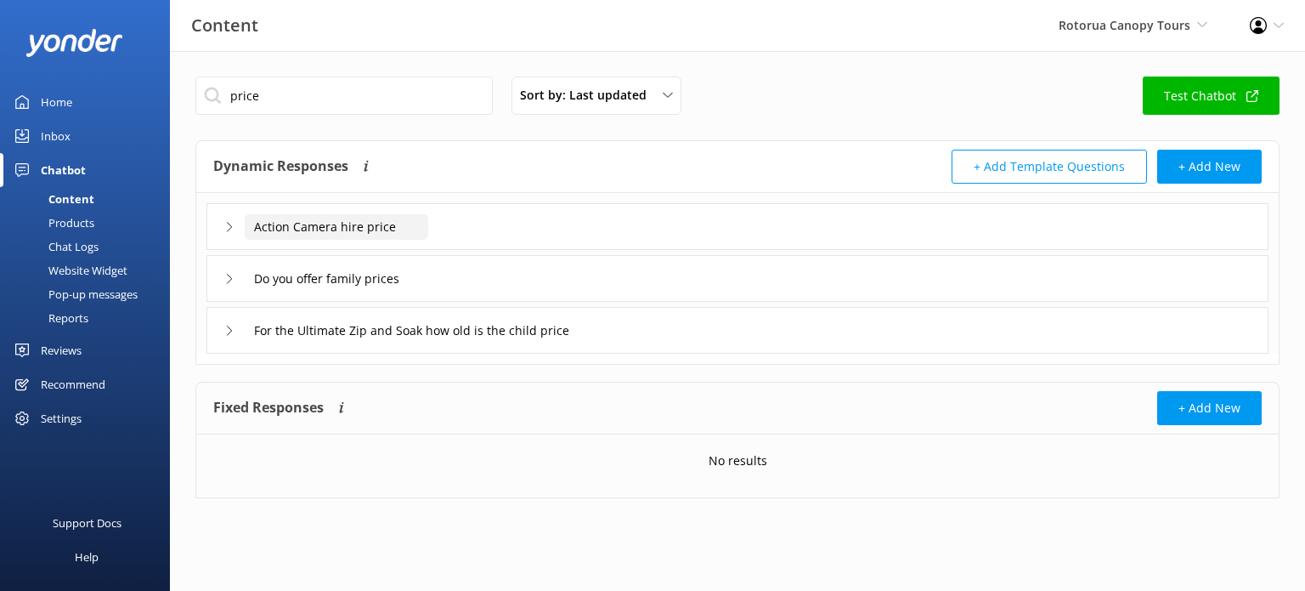
click at [374, 224] on input "Action Camera hire price" at bounding box center [337, 226] width 184 height 25
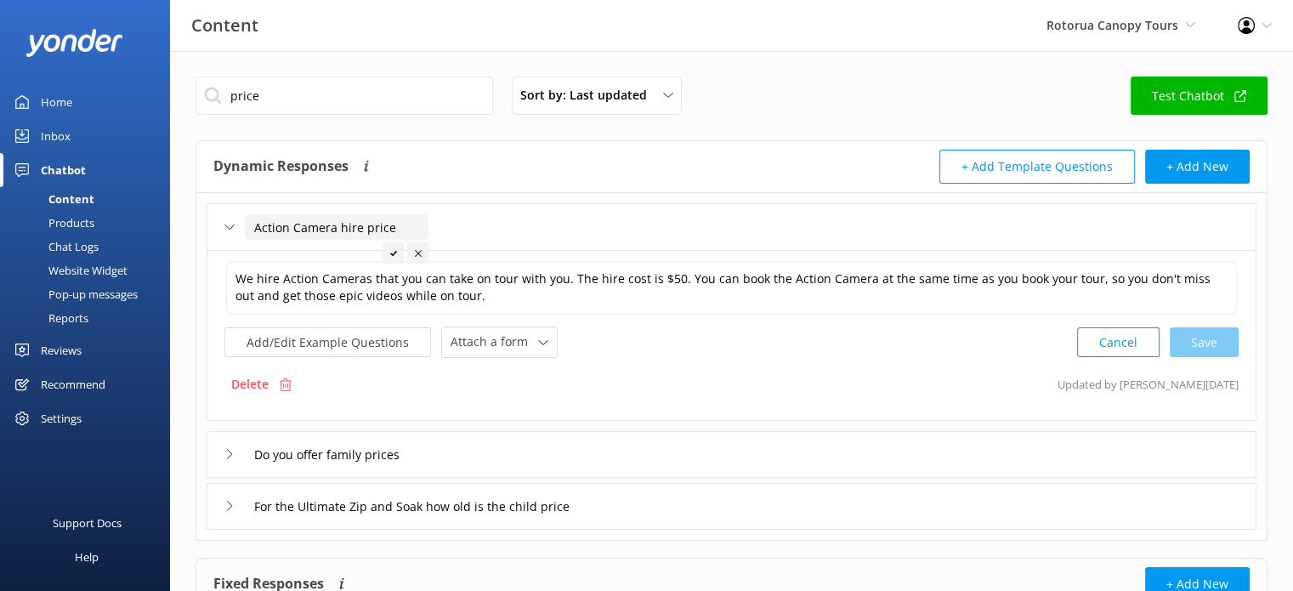
click at [374, 224] on input "Action Camera hire price" at bounding box center [337, 226] width 184 height 25
click at [235, 225] on div "Action Camera hire price" at bounding box center [316, 227] width 184 height 28
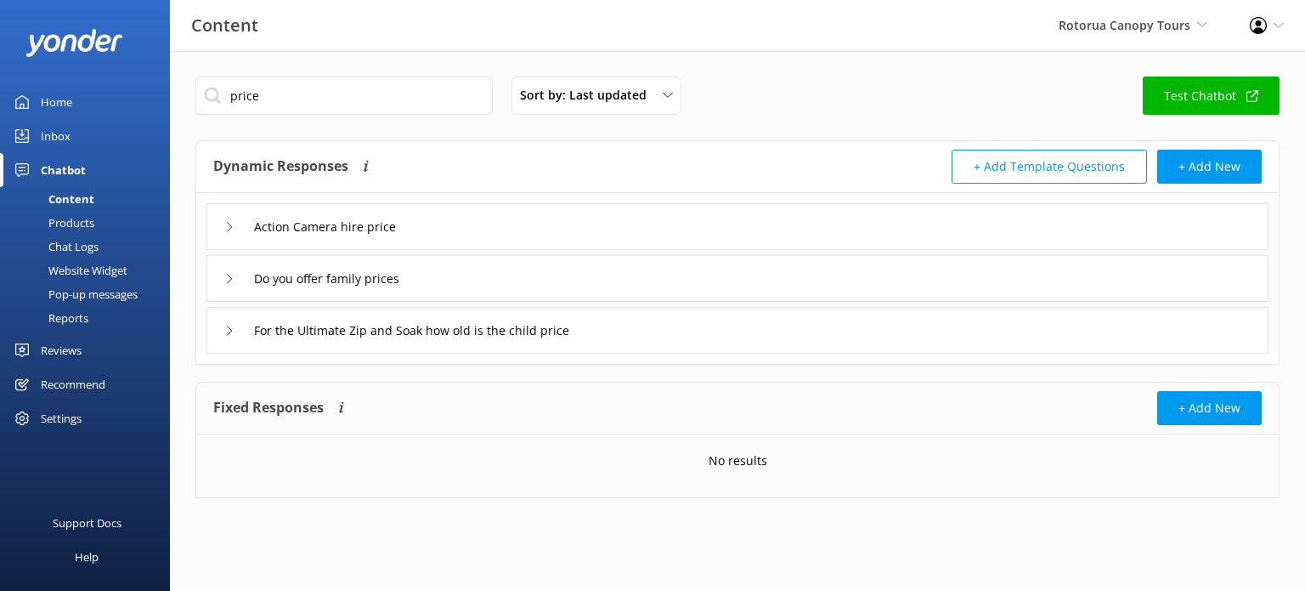
click at [229, 274] on icon at bounding box center [229, 279] width 10 height 10
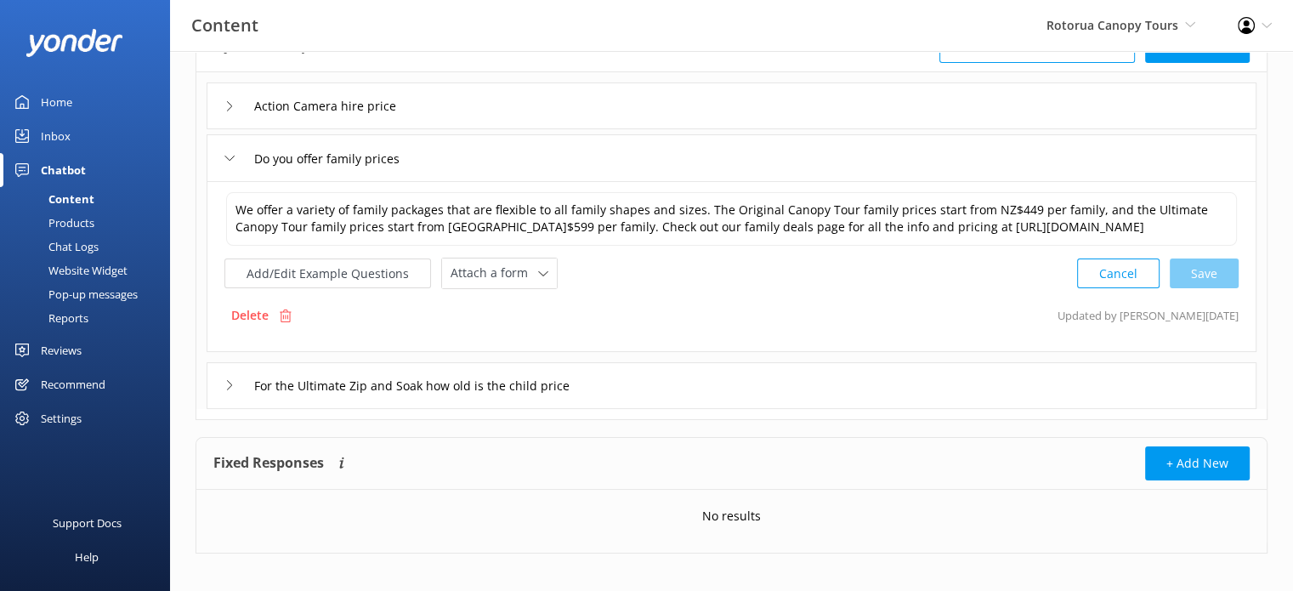
scroll to position [132, 0]
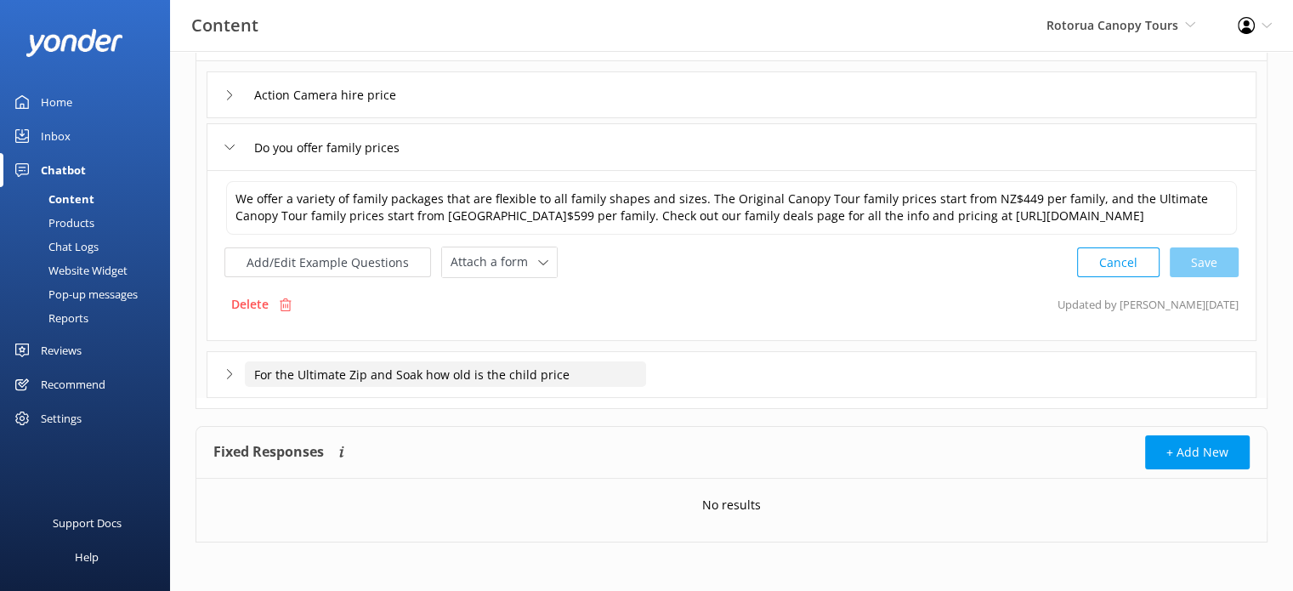
click at [446, 378] on input "For the Ultimate Zip and Soak how old is the child price" at bounding box center [445, 373] width 401 height 25
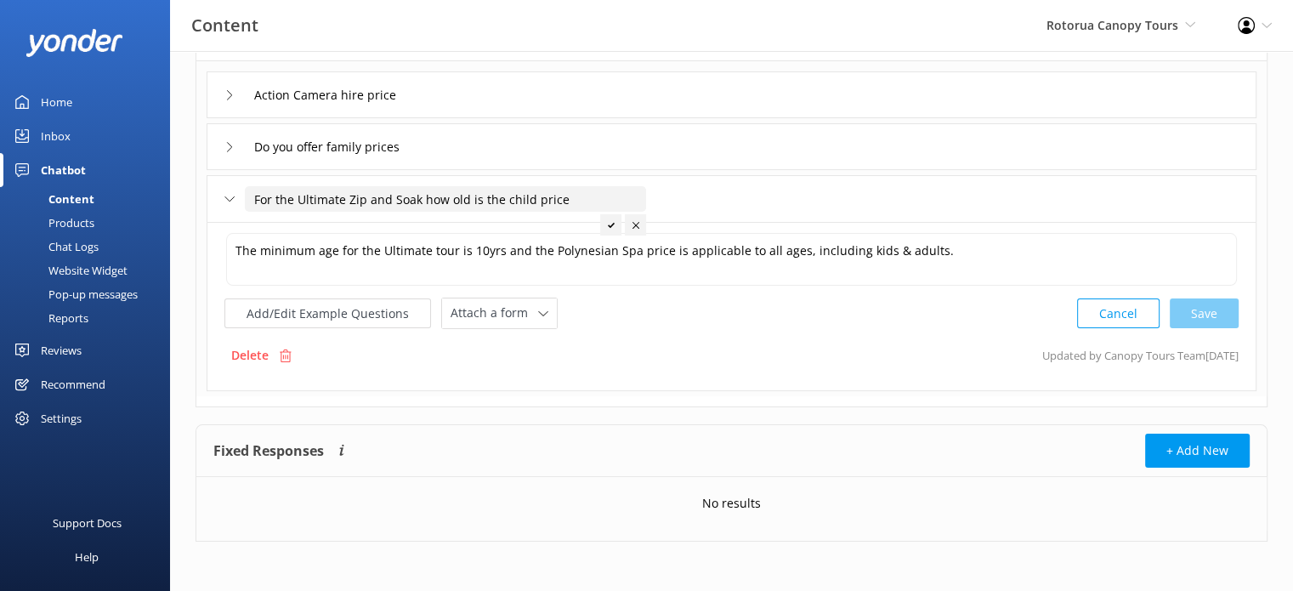
scroll to position [130, 0]
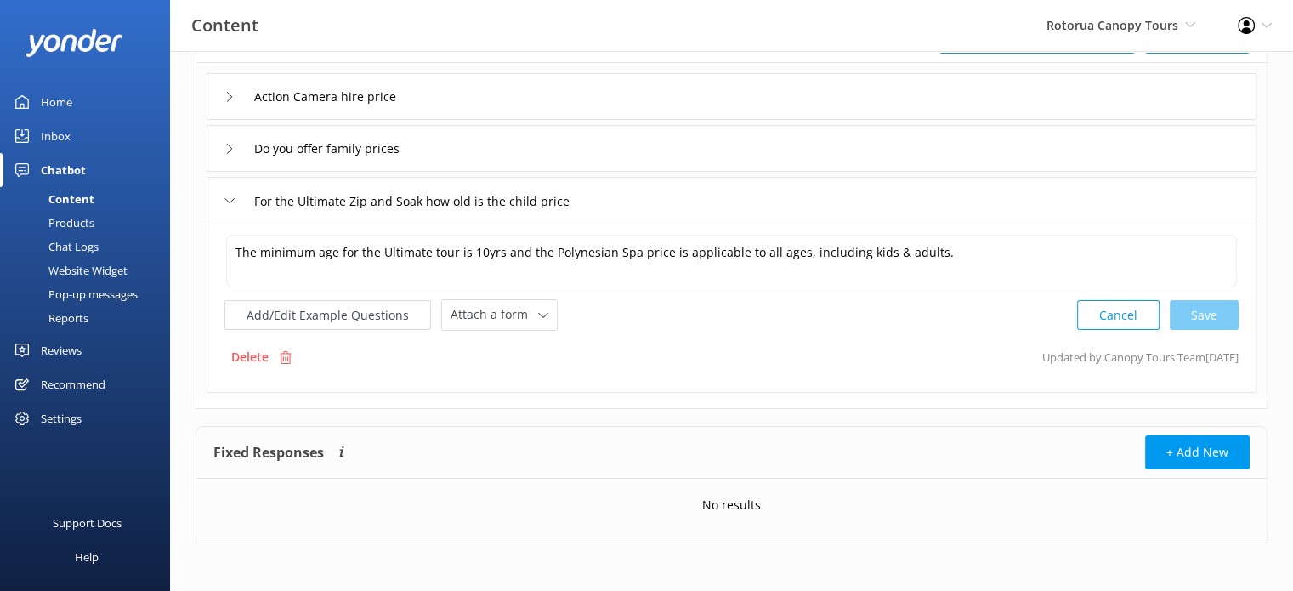
click at [229, 200] on icon at bounding box center [229, 200] width 10 height 10
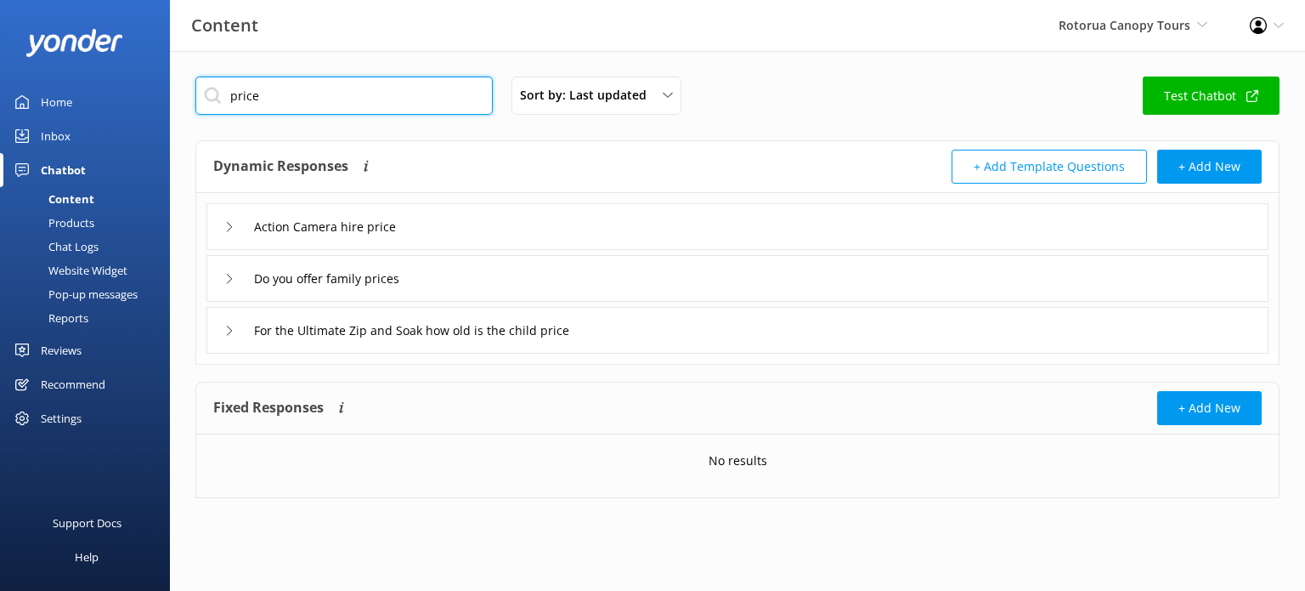
click at [231, 88] on input "price" at bounding box center [343, 95] width 297 height 38
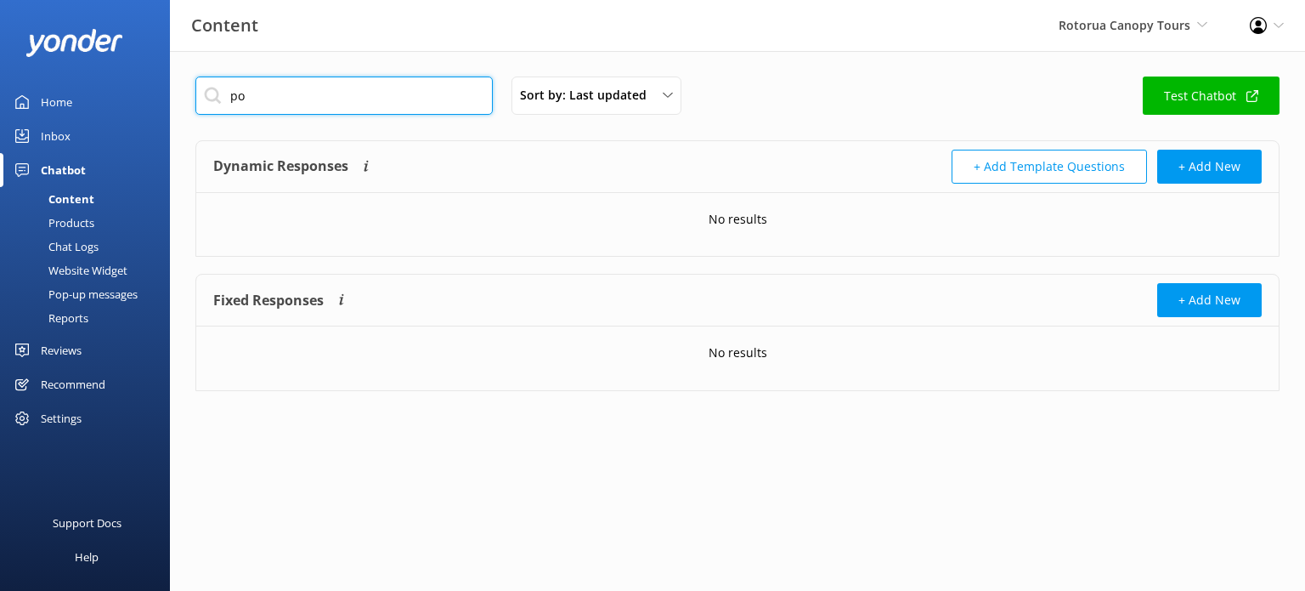
type input "p"
